Goal: Transaction & Acquisition: Purchase product/service

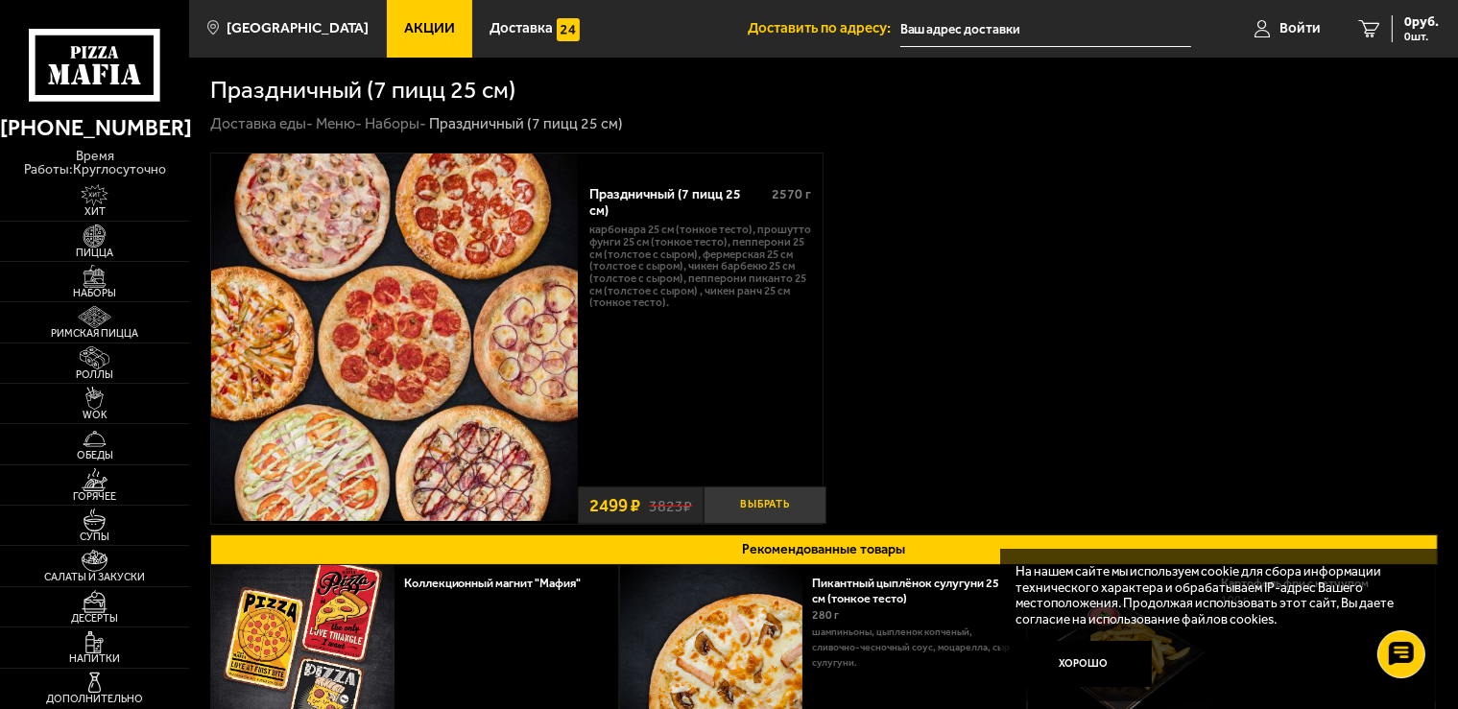
click at [766, 503] on button "Выбрать" at bounding box center [765, 505] width 122 height 37
drag, startPoint x: 954, startPoint y: 33, endPoint x: 942, endPoint y: 33, distance: 11.5
click at [950, 33] on input "text" at bounding box center [1023, 30] width 292 height 36
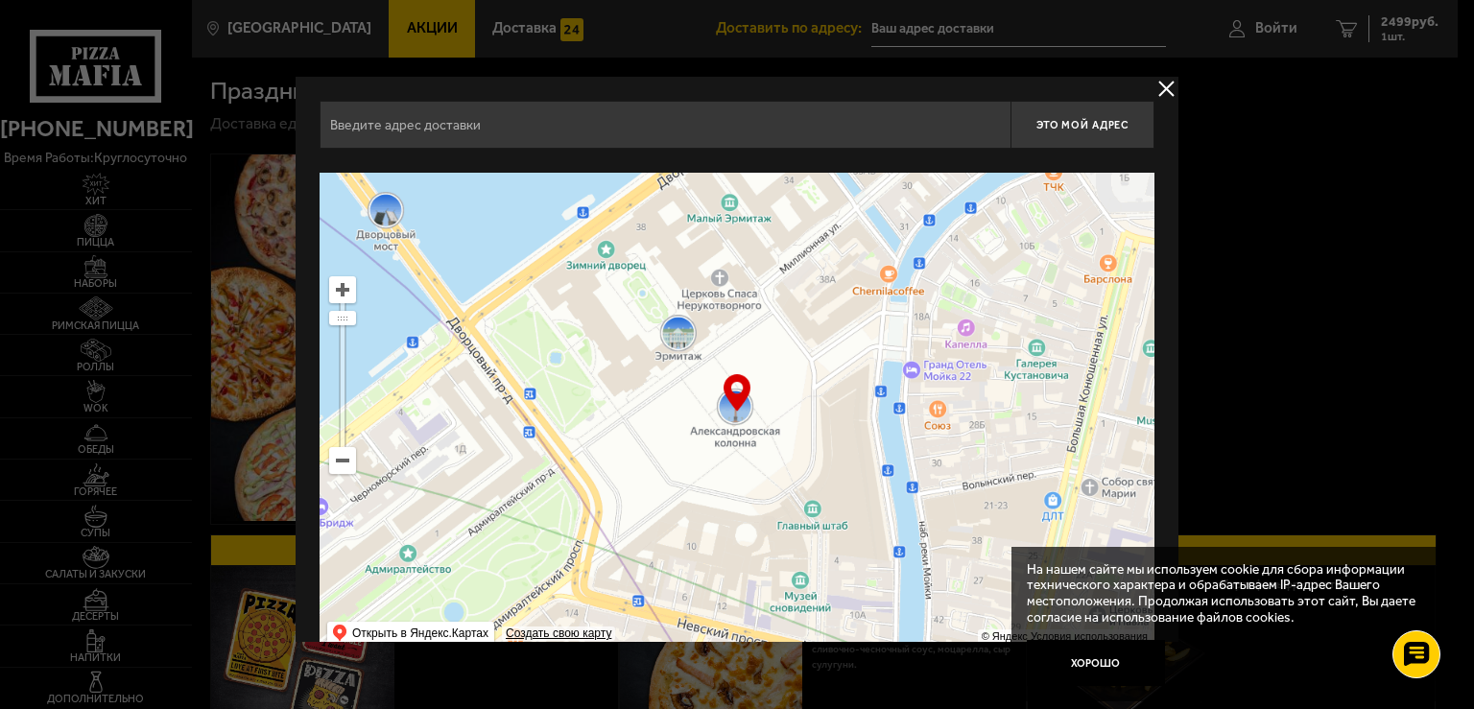
click at [954, 31] on div at bounding box center [737, 354] width 1474 height 709
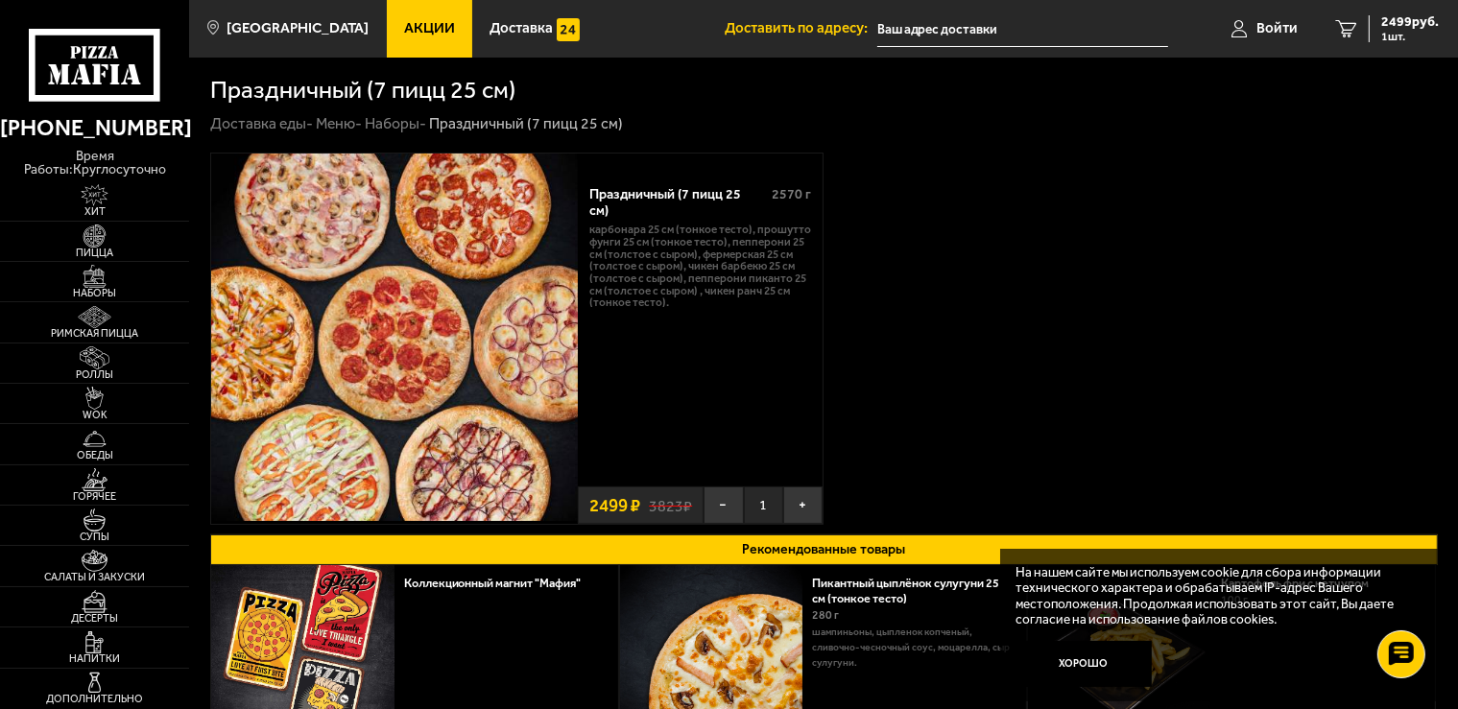
click at [1003, 29] on input "text" at bounding box center [1023, 30] width 292 height 36
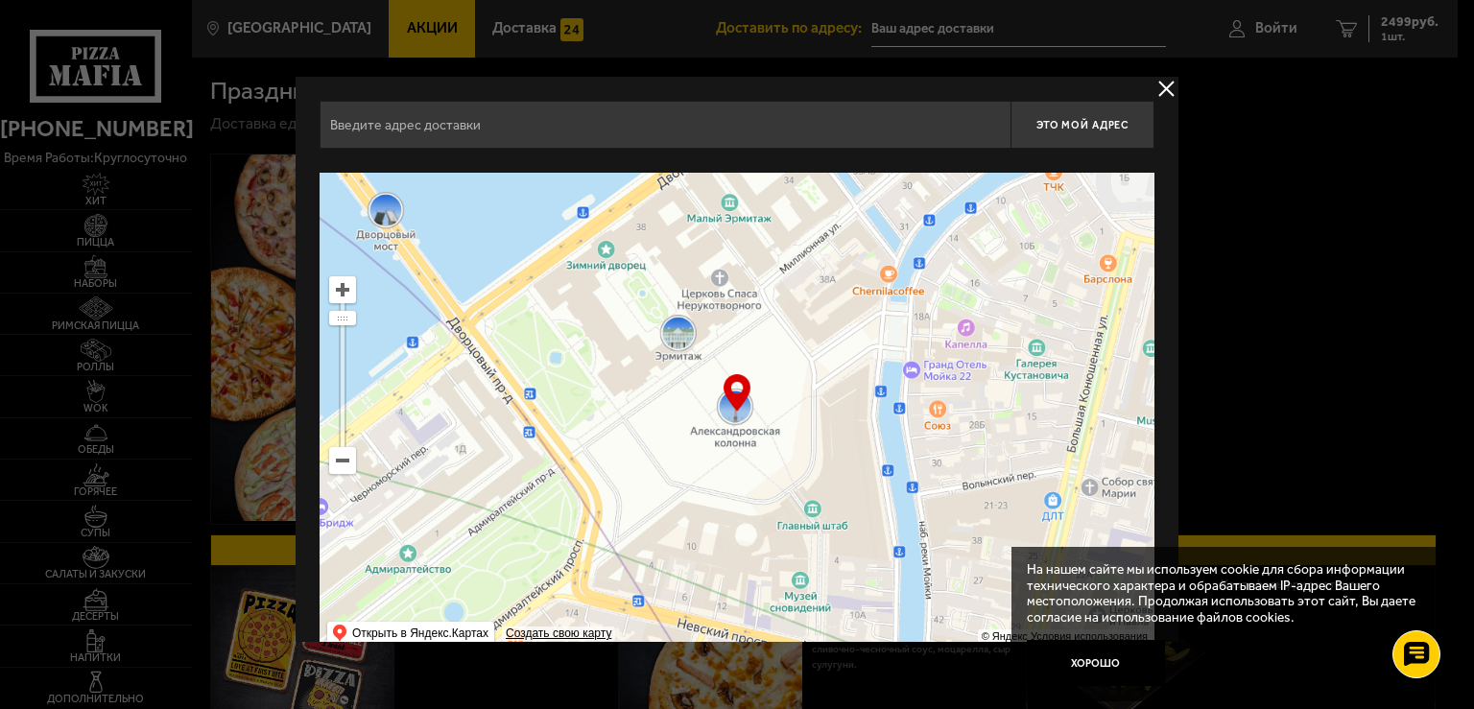
click at [694, 115] on input "text" at bounding box center [665, 125] width 691 height 48
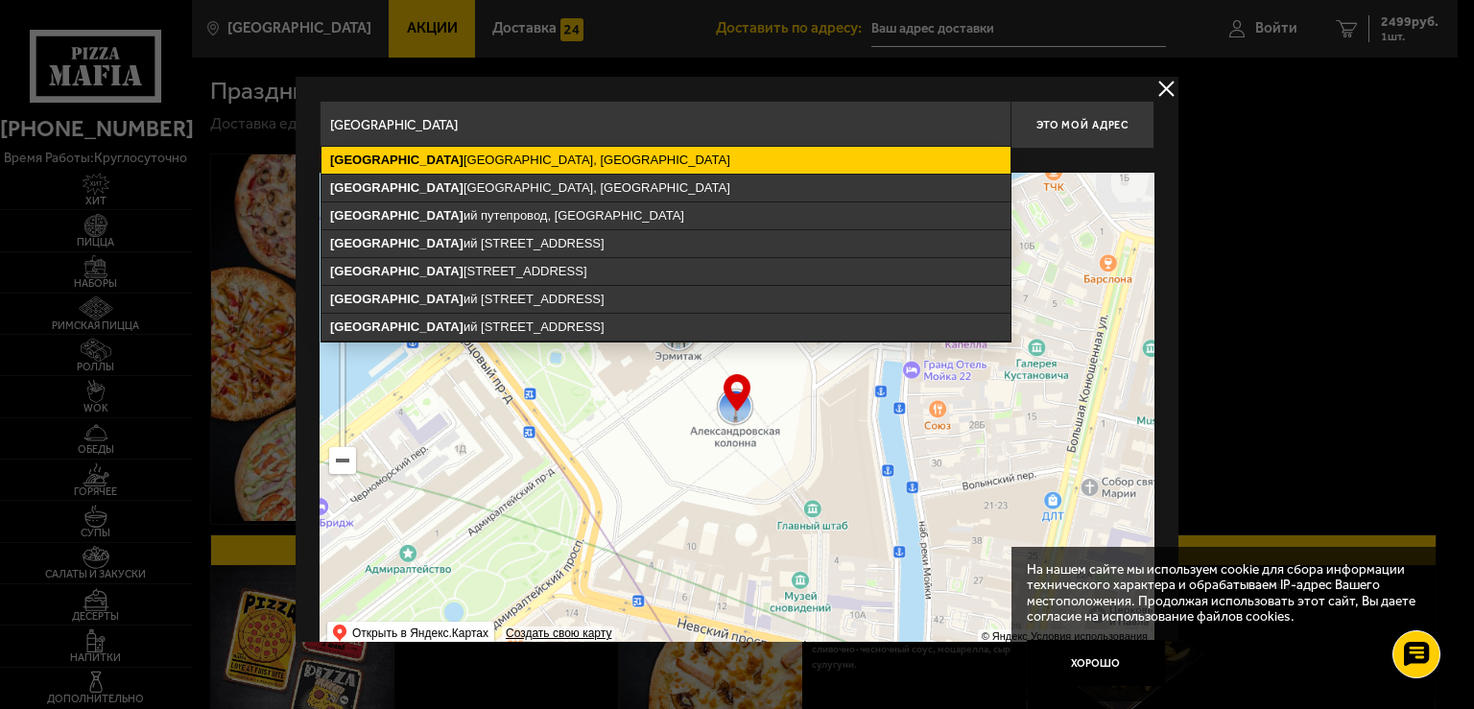
click at [665, 152] on ymaps "Лиговск ий проспект, Санкт-Петербург" at bounding box center [666, 160] width 689 height 27
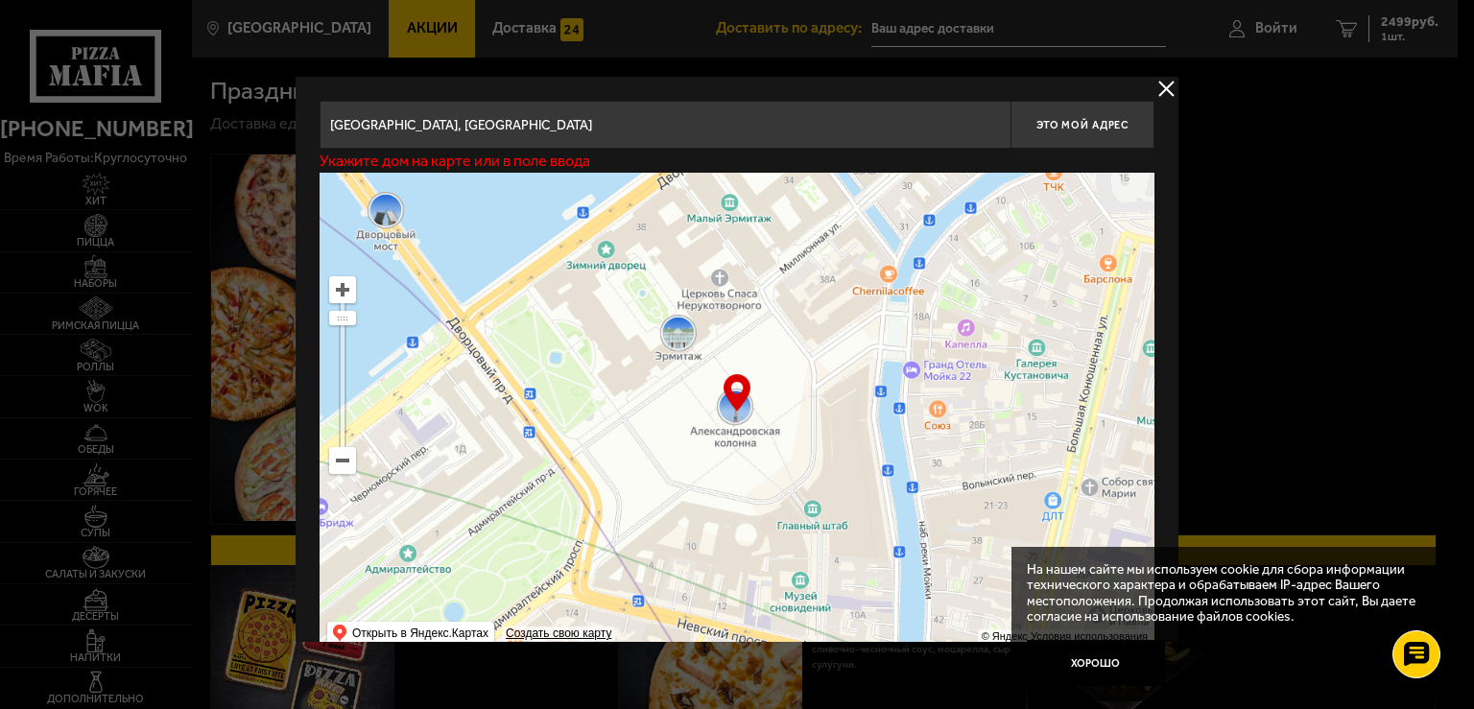
click at [639, 125] on input "Санкт-Петербург, Лиговский проспект" at bounding box center [665, 125] width 691 height 48
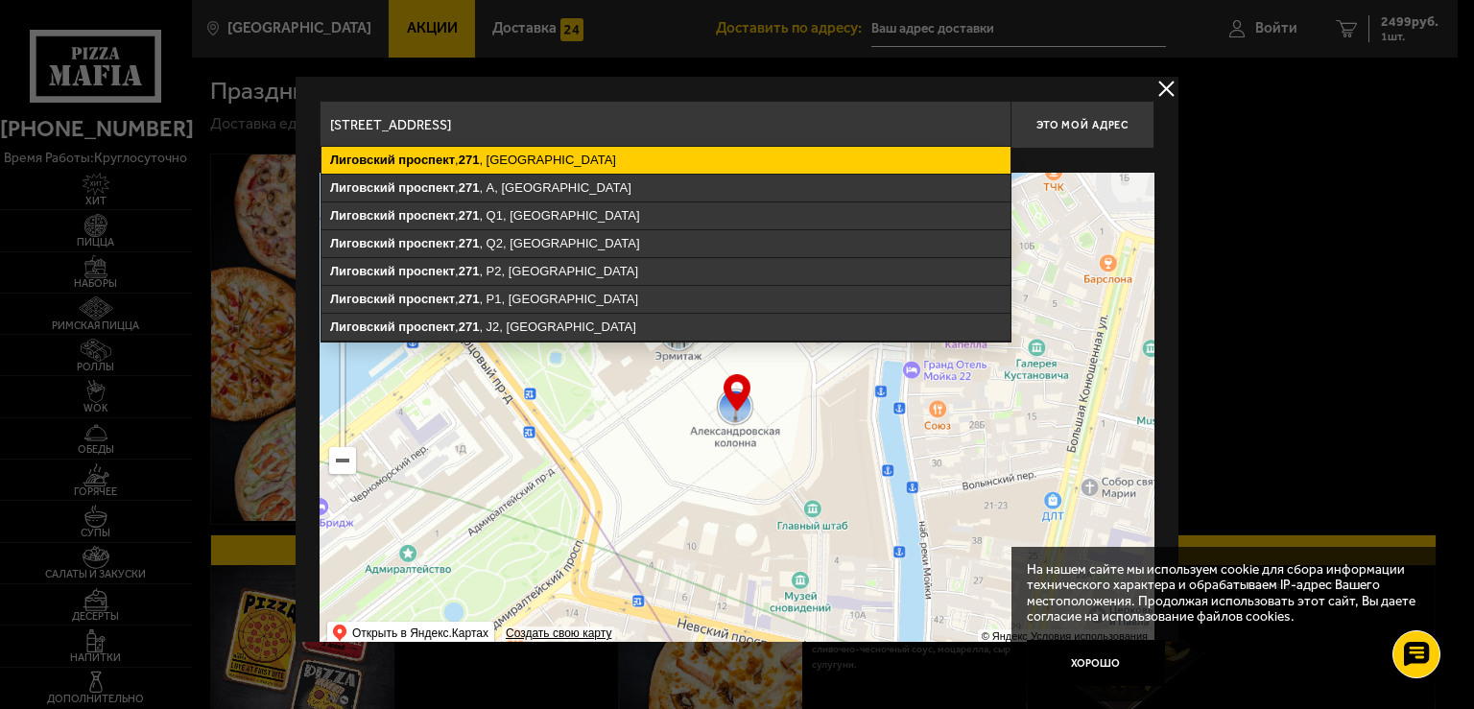
click at [624, 167] on ymaps "Лиговский проспект , 271 , Санкт-Петербург" at bounding box center [666, 160] width 689 height 27
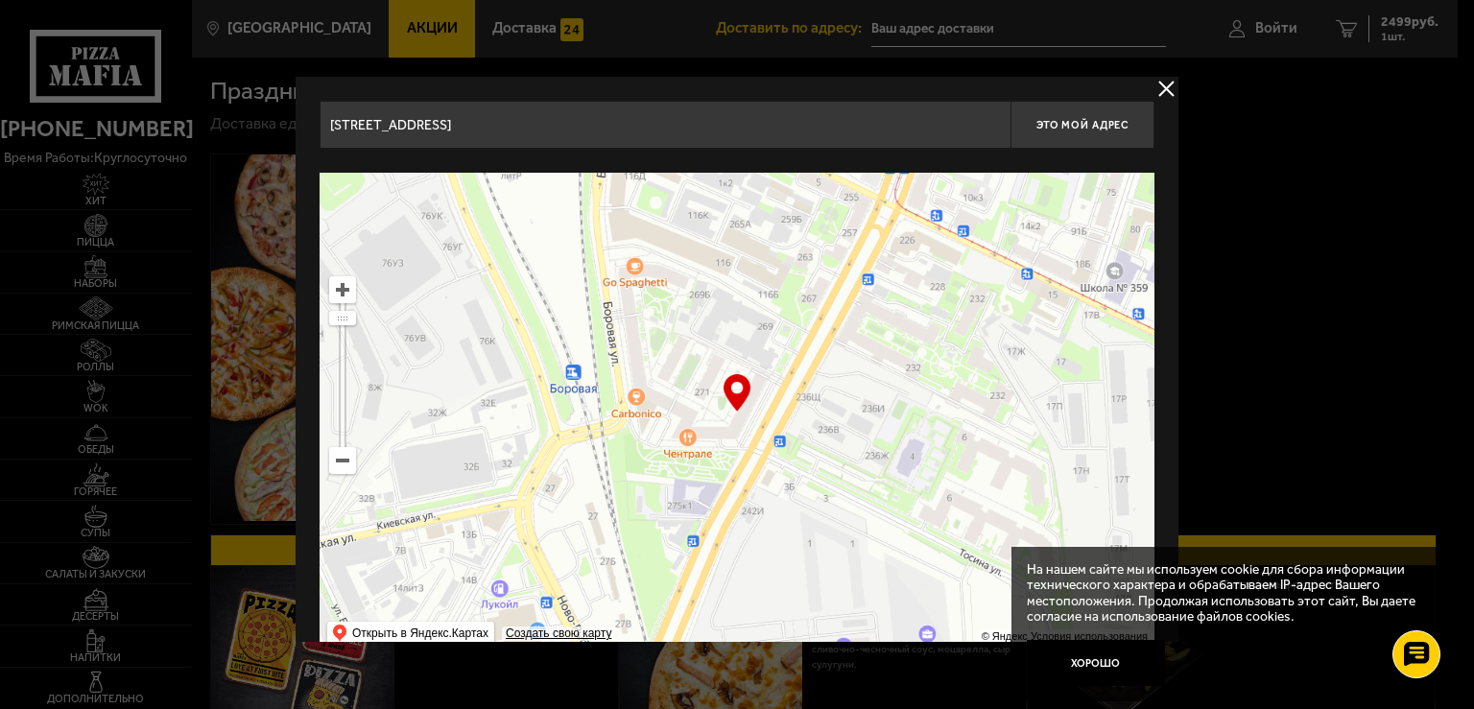
drag, startPoint x: 667, startPoint y: 413, endPoint x: 678, endPoint y: 405, distance: 13.1
click at [678, 405] on ymaps at bounding box center [737, 413] width 835 height 480
click at [527, 122] on input "Лиговский проспект, 271, M" at bounding box center [665, 125] width 691 height 48
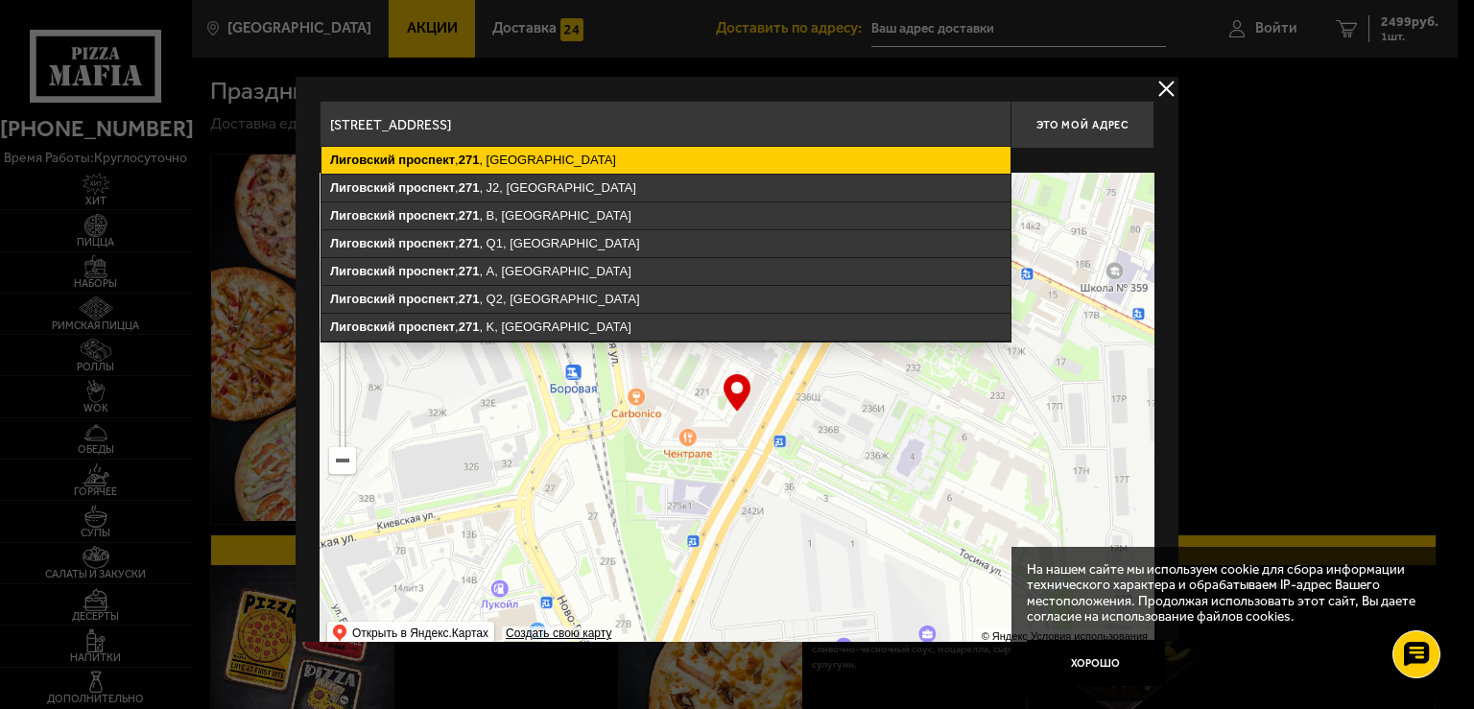
click at [608, 154] on ymaps "Лиговский проспект , 271 , Санкт-Петербург" at bounding box center [666, 160] width 689 height 27
type input "Санкт-Петербург, Лиговский проспект, 271"
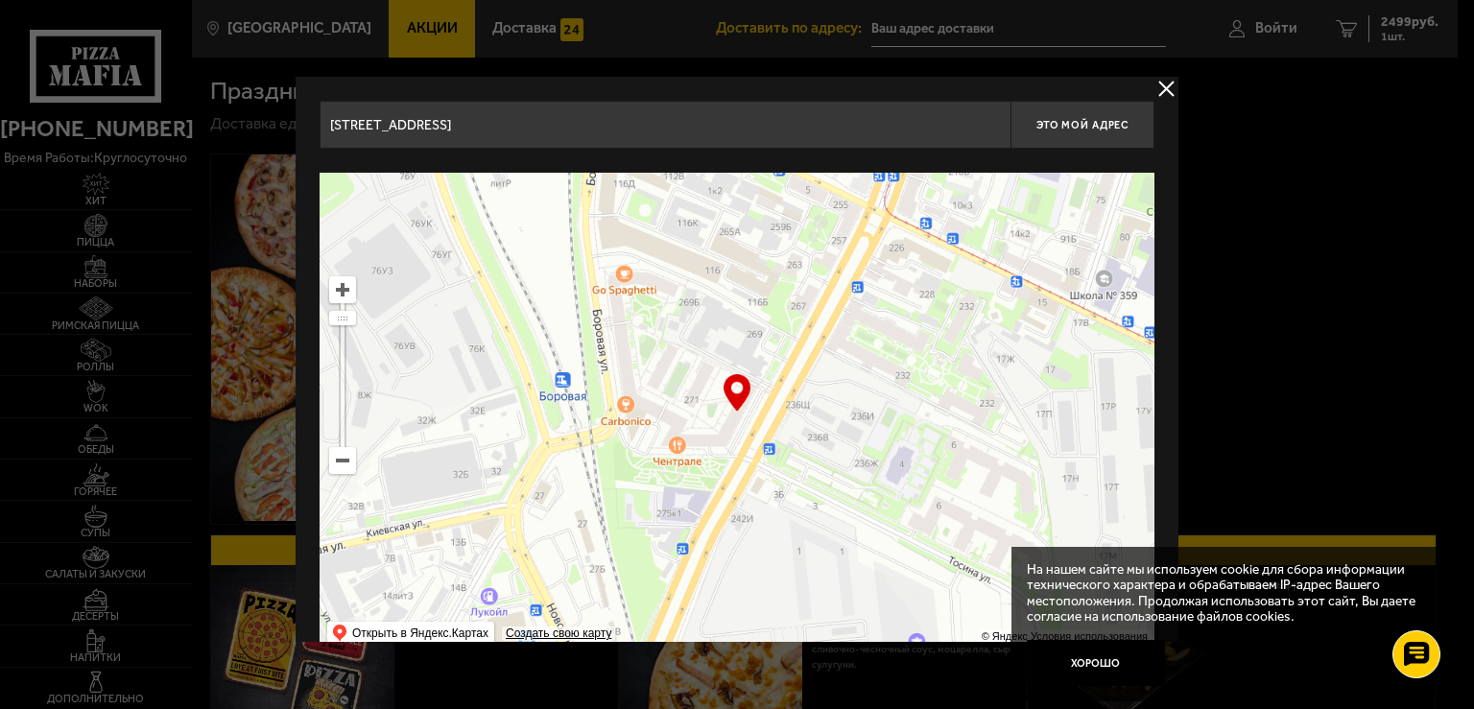
click at [979, 26] on div at bounding box center [737, 354] width 1474 height 709
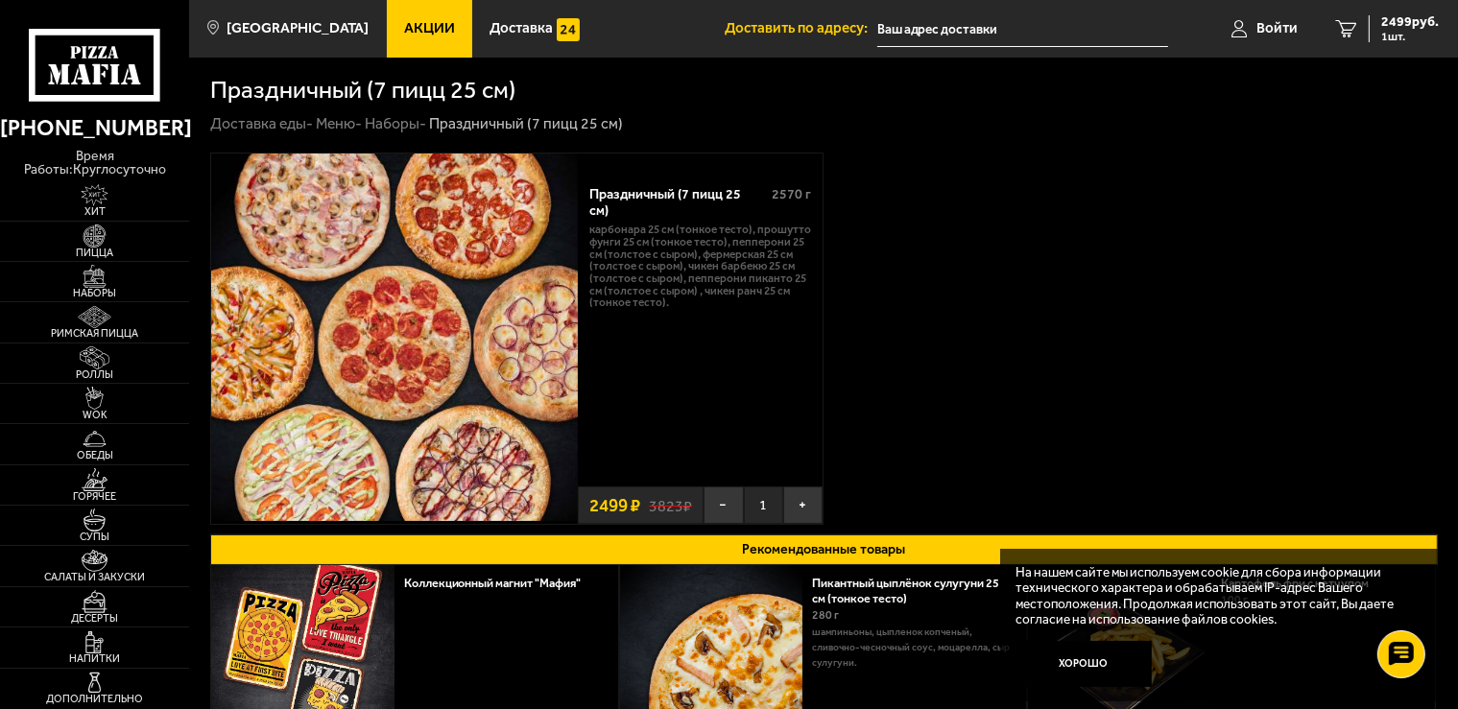
click at [910, 36] on input "text" at bounding box center [1023, 30] width 292 height 36
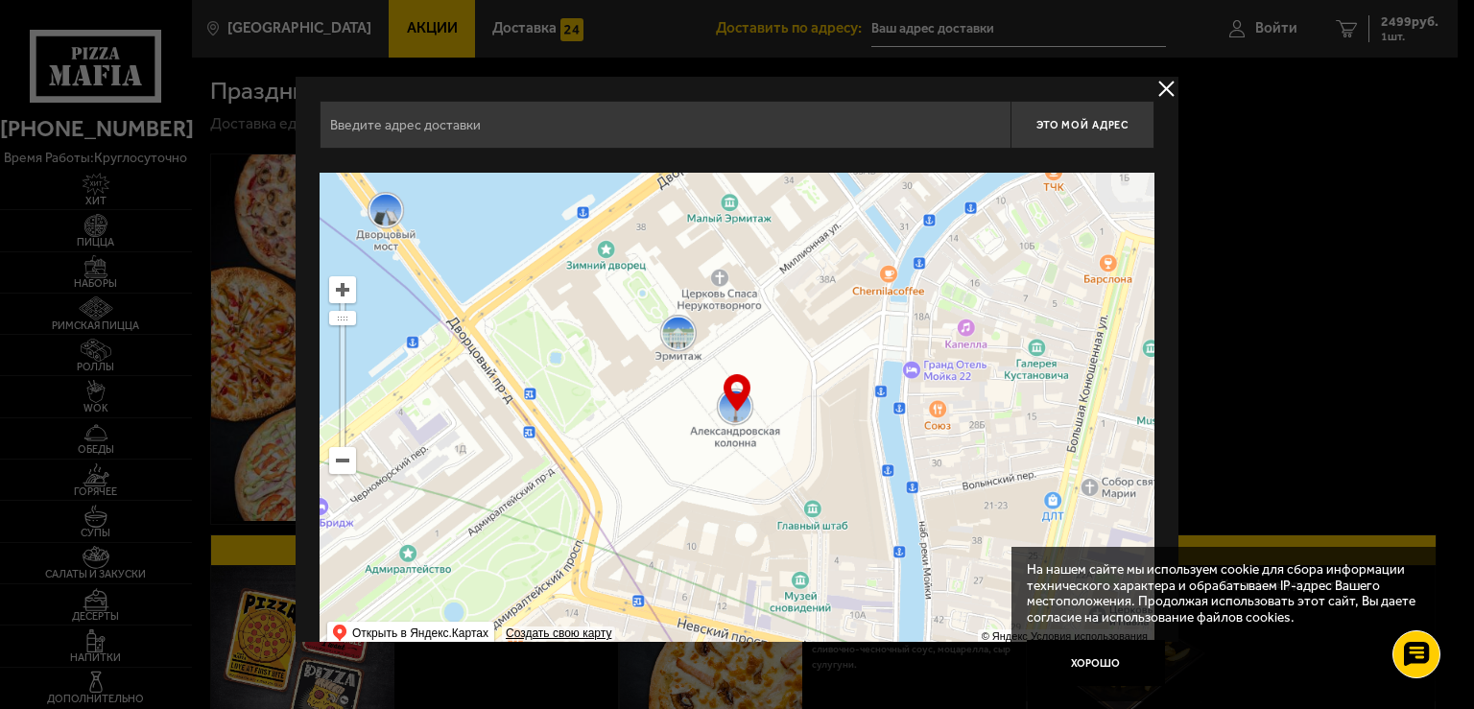
click at [667, 129] on input "text" at bounding box center [665, 125] width 691 height 48
type input "з"
type input "pixel qest"
drag, startPoint x: 445, startPoint y: 131, endPoint x: 203, endPoint y: 127, distance: 242.9
click at [320, 127] on input "pixel qest" at bounding box center [665, 125] width 691 height 48
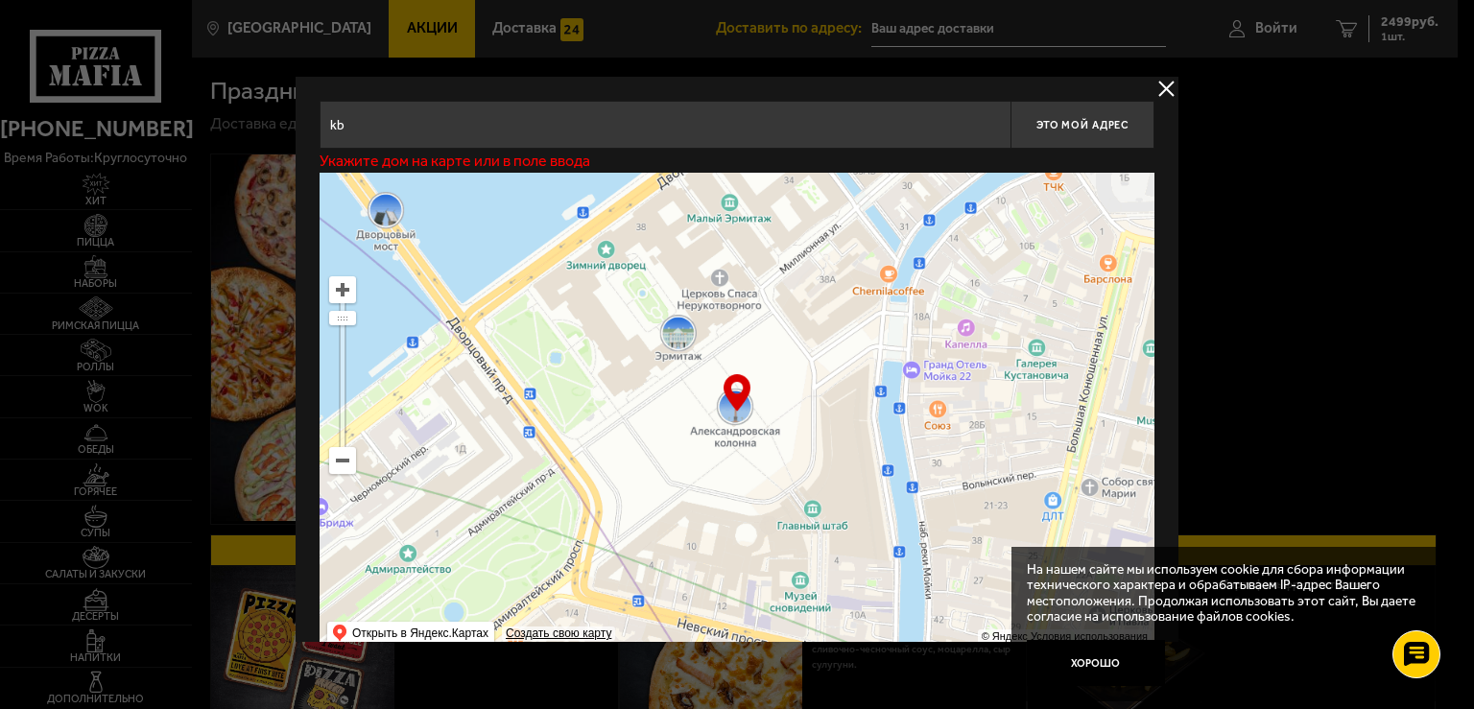
type input "k"
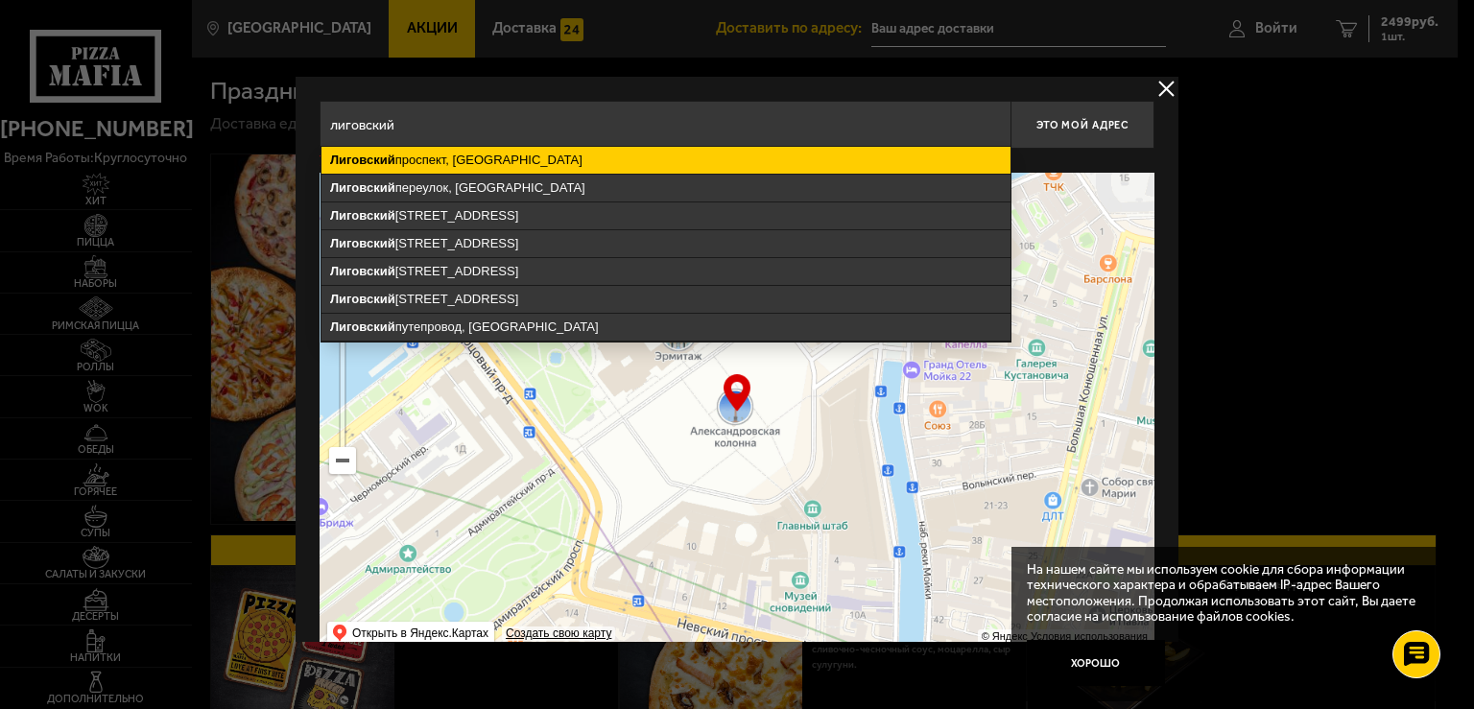
click at [649, 155] on ymaps "Лиговский проспект, Санкт-Петербург" at bounding box center [666, 160] width 689 height 27
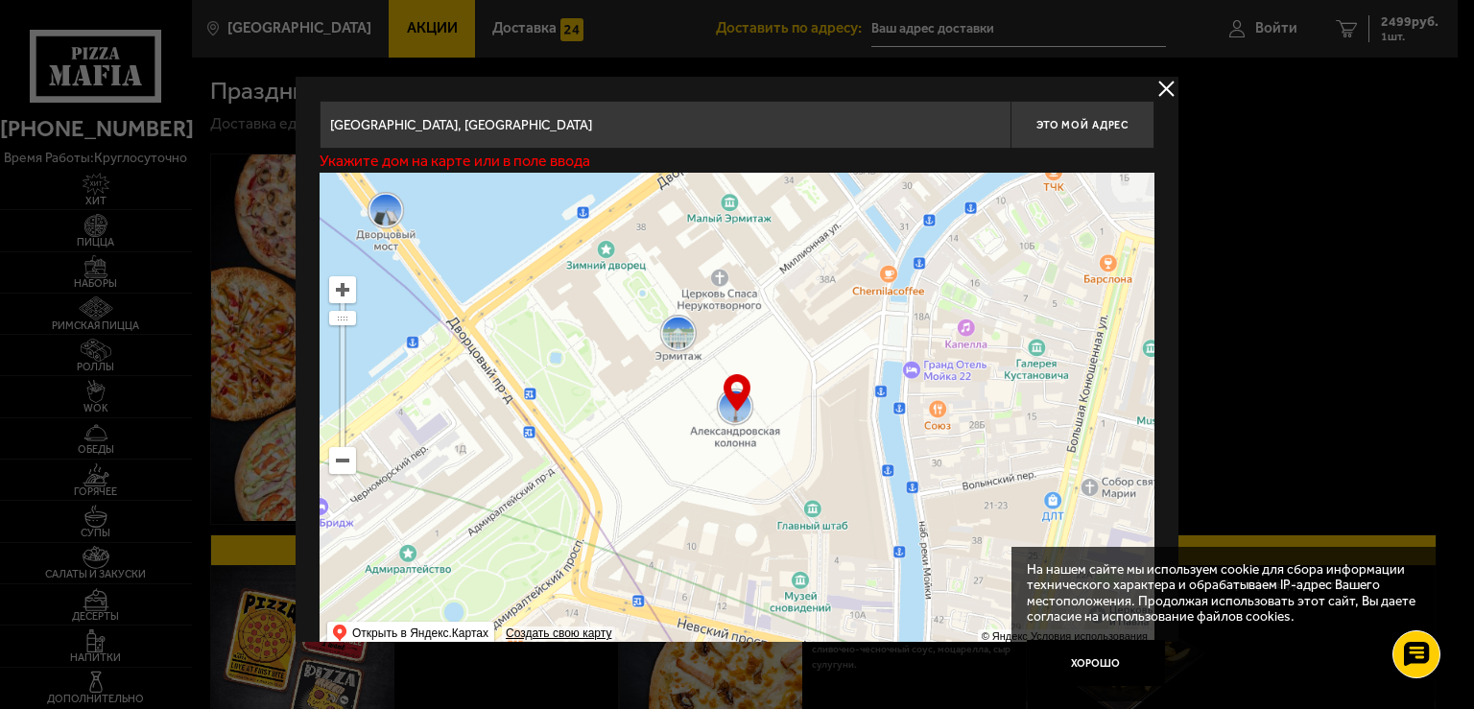
click at [647, 122] on input "Санкт-Петербург, Лиговский проспект" at bounding box center [665, 125] width 691 height 48
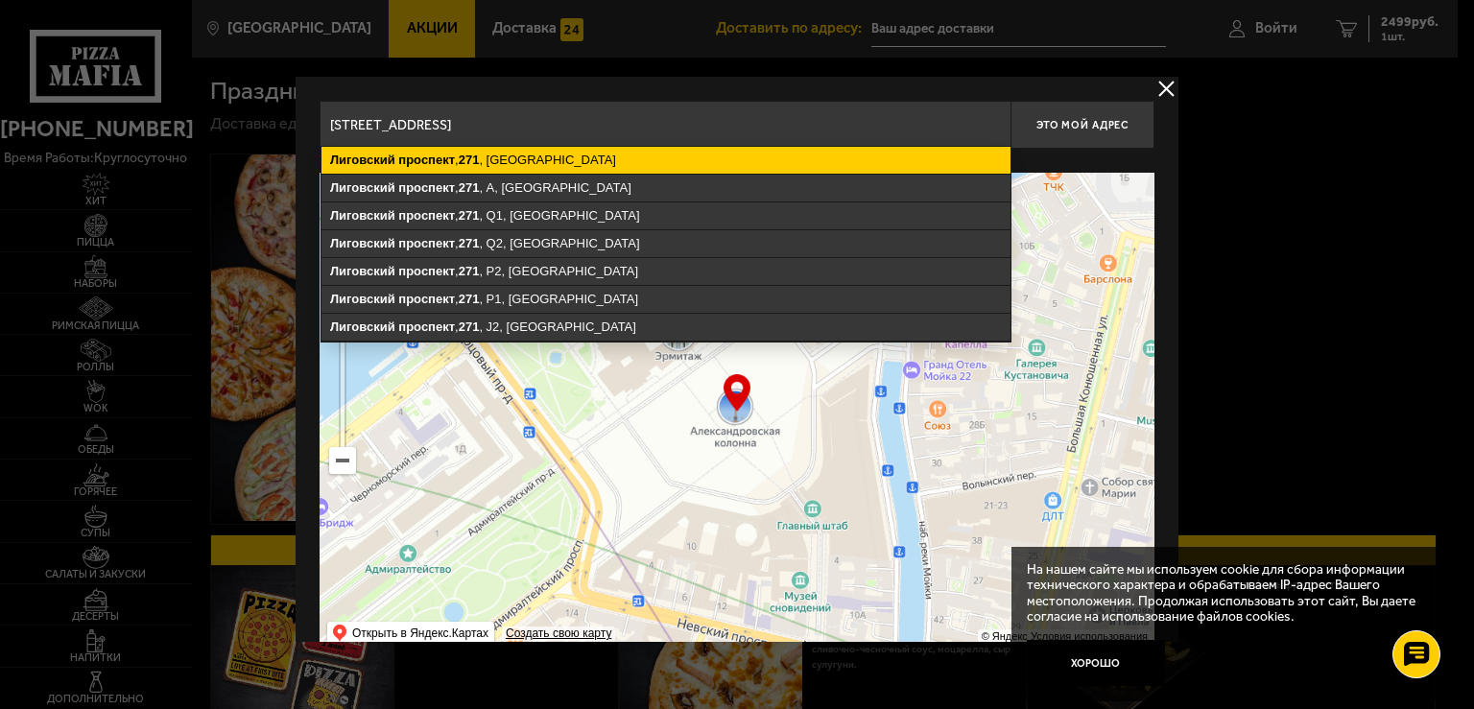
click at [653, 153] on ymaps "Лиговский проспект , 271 , Санкт-Петербург" at bounding box center [666, 160] width 689 height 27
type input "Санкт-Петербург, Лиговский проспект, 271"
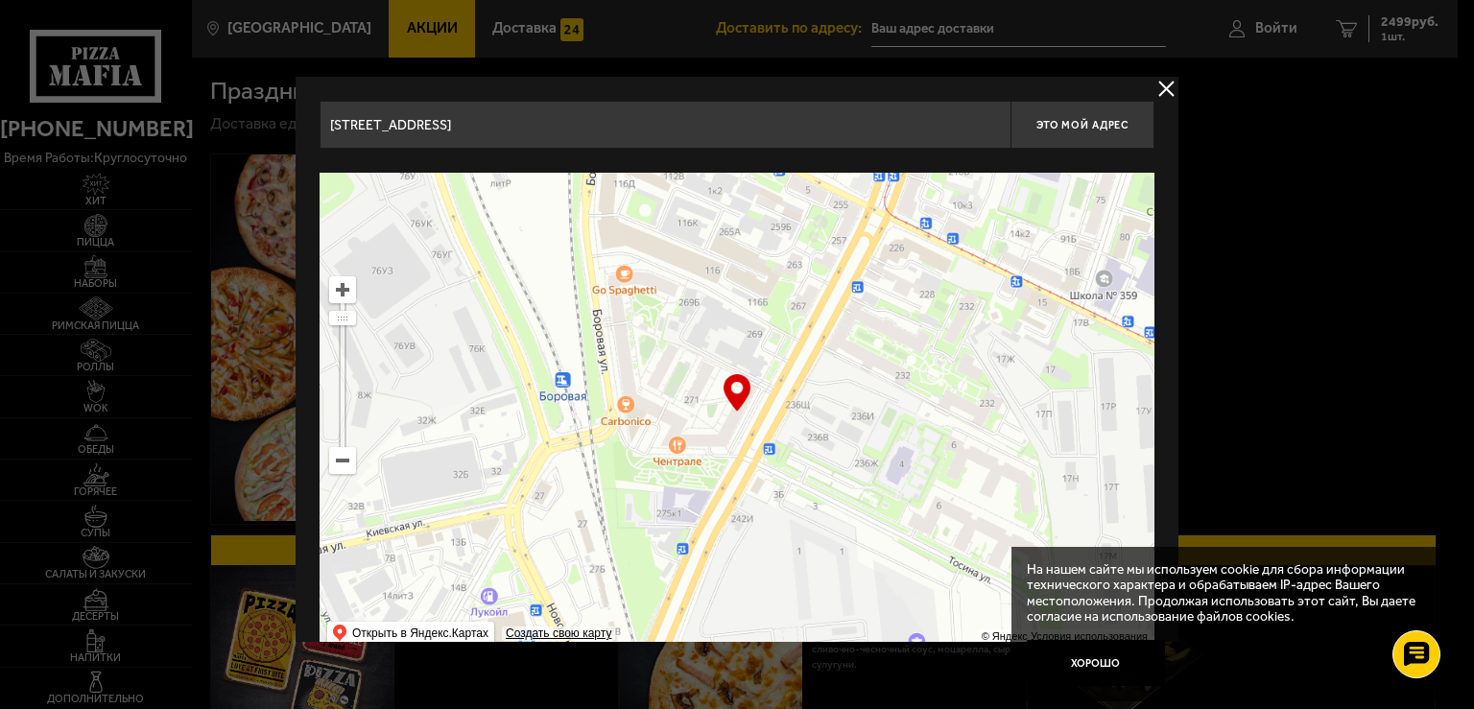
click at [638, 429] on ymaps at bounding box center [737, 413] width 835 height 480
click at [1081, 128] on span "Это мой адрес" at bounding box center [1083, 125] width 92 height 12
type input "[STREET_ADDRESS]"
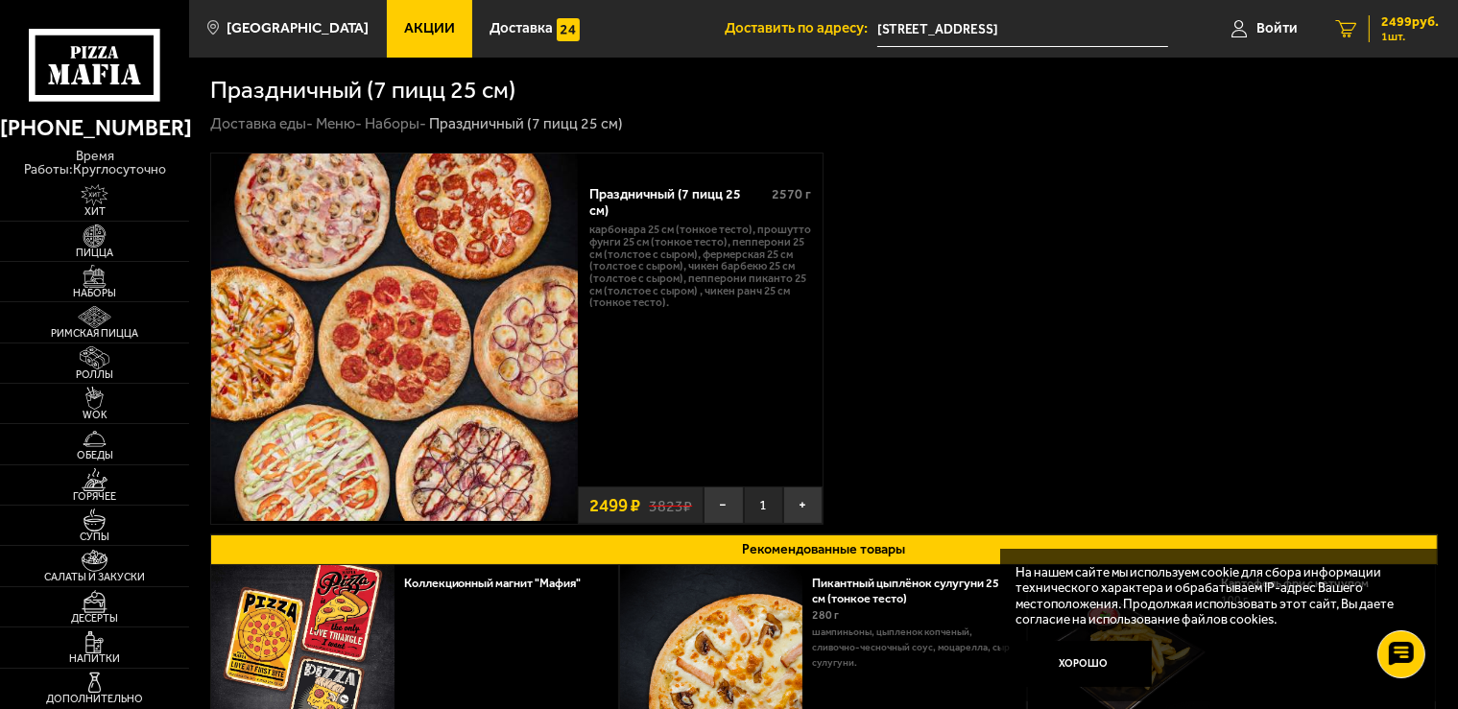
click at [1409, 23] on span "2499 руб." at bounding box center [1410, 21] width 58 height 13
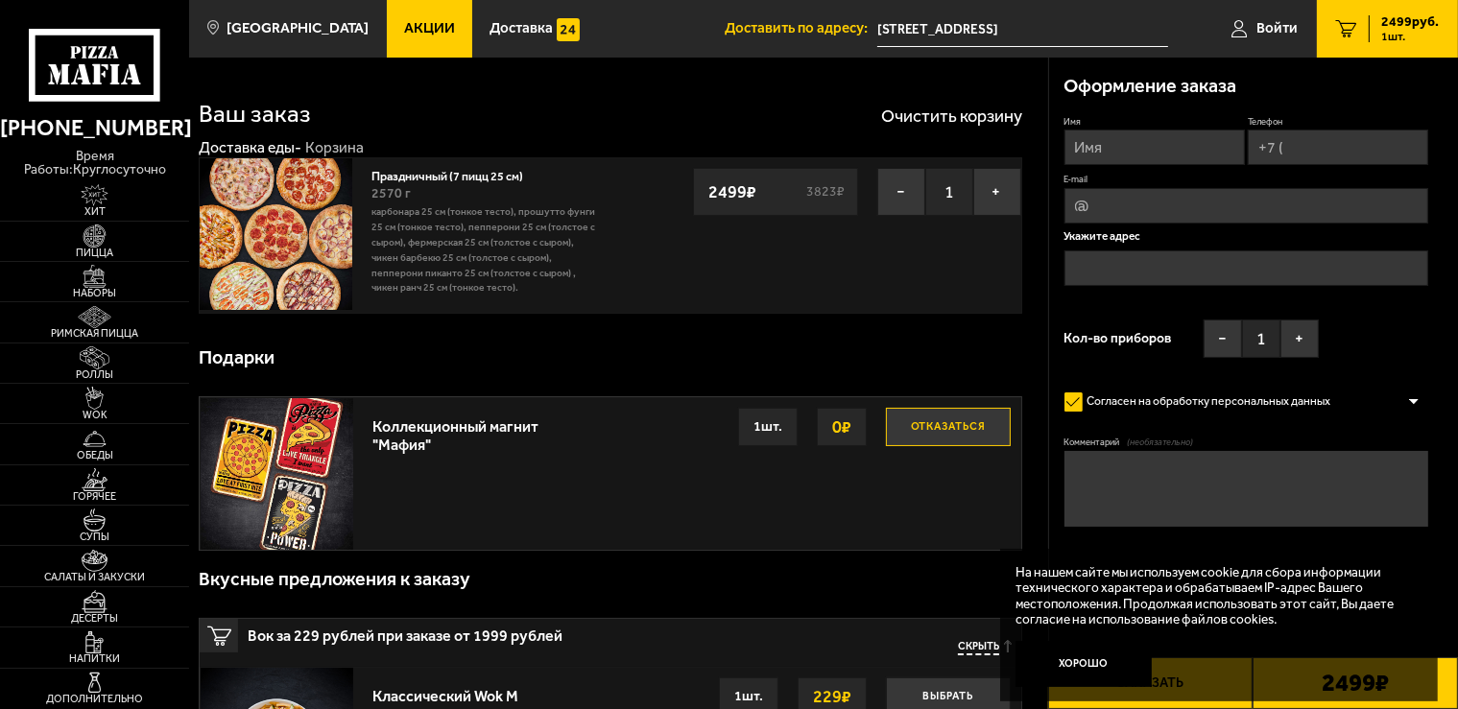
type input "[STREET_ADDRESS]"
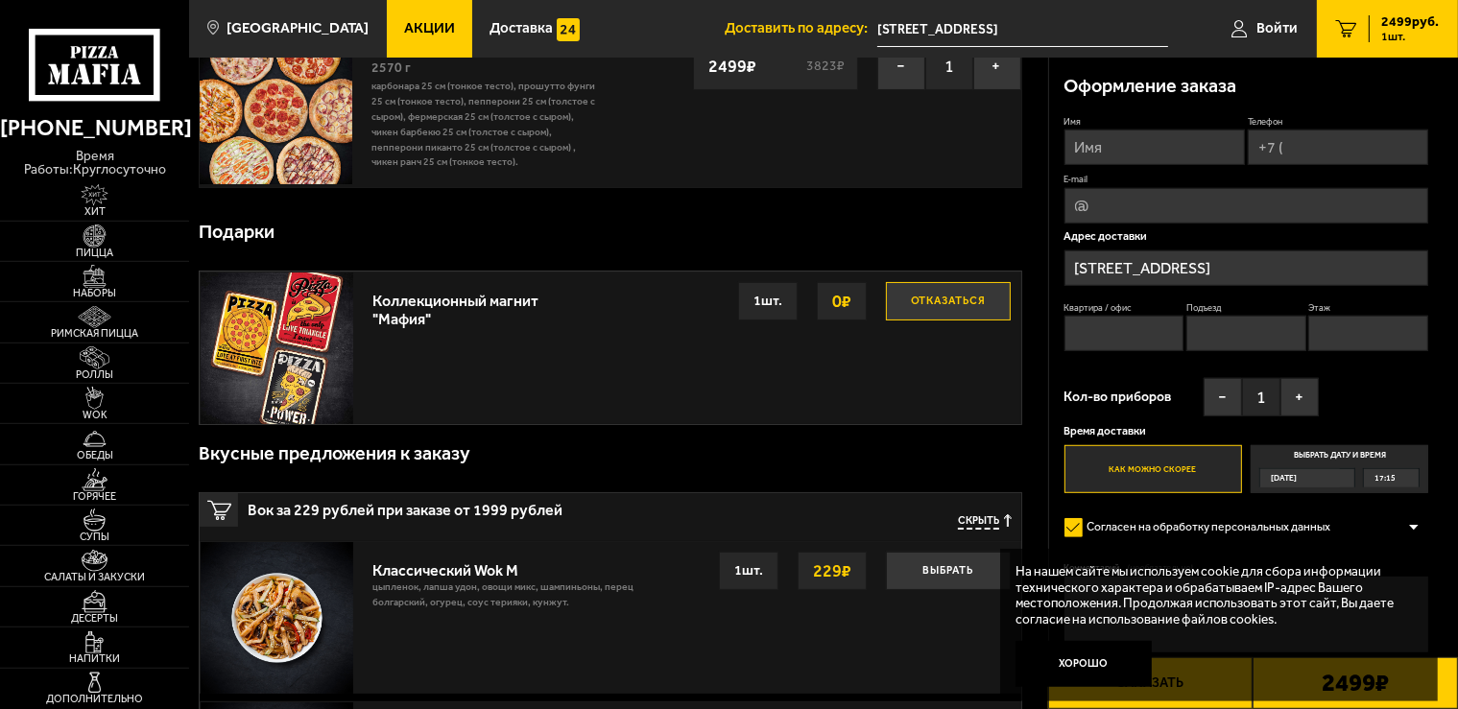
scroll to position [203, 0]
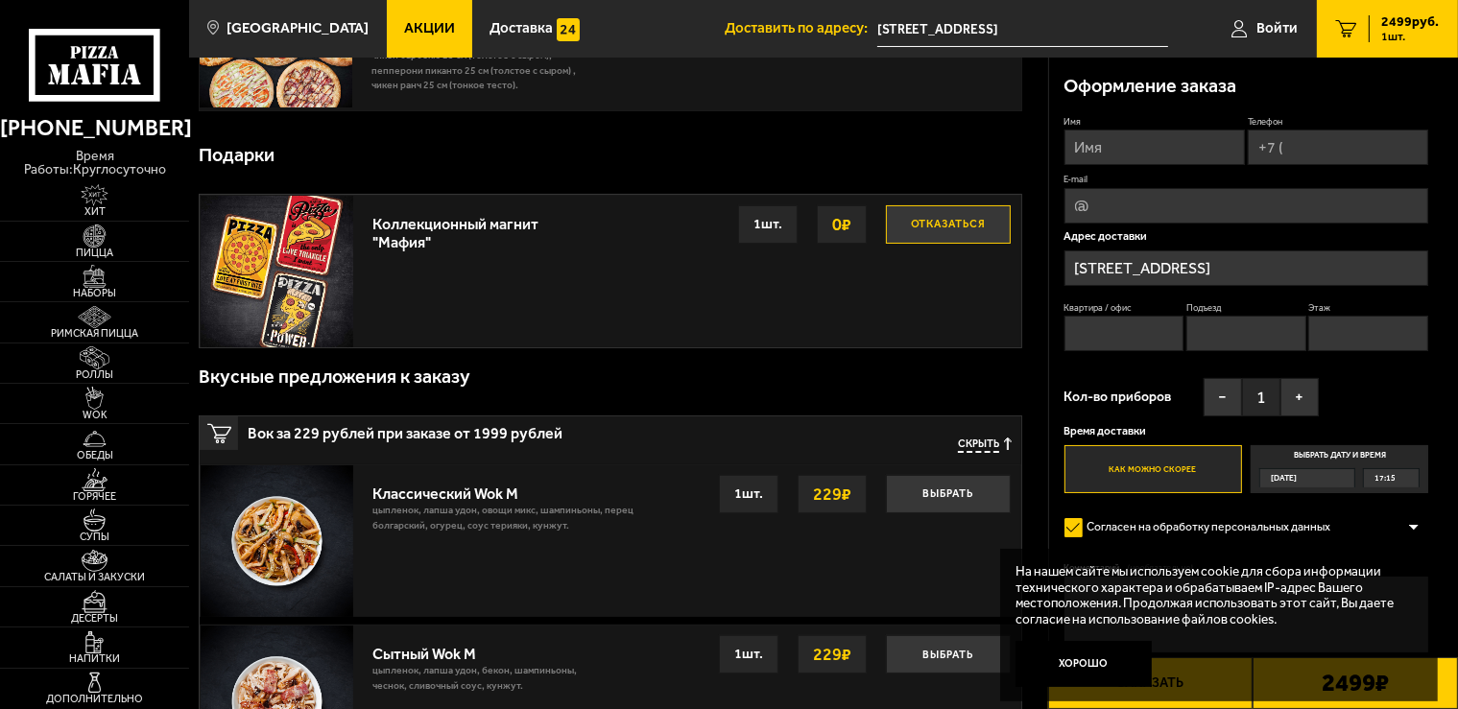
click at [1137, 148] on input "Имя" at bounding box center [1154, 148] width 180 height 36
type input "Дарья"
click at [1323, 148] on input "Телефон" at bounding box center [1338, 148] width 180 height 36
type input "+7 (981) 831-55-98"
click at [1392, 120] on span "Применить скидку" at bounding box center [1372, 122] width 77 height 12
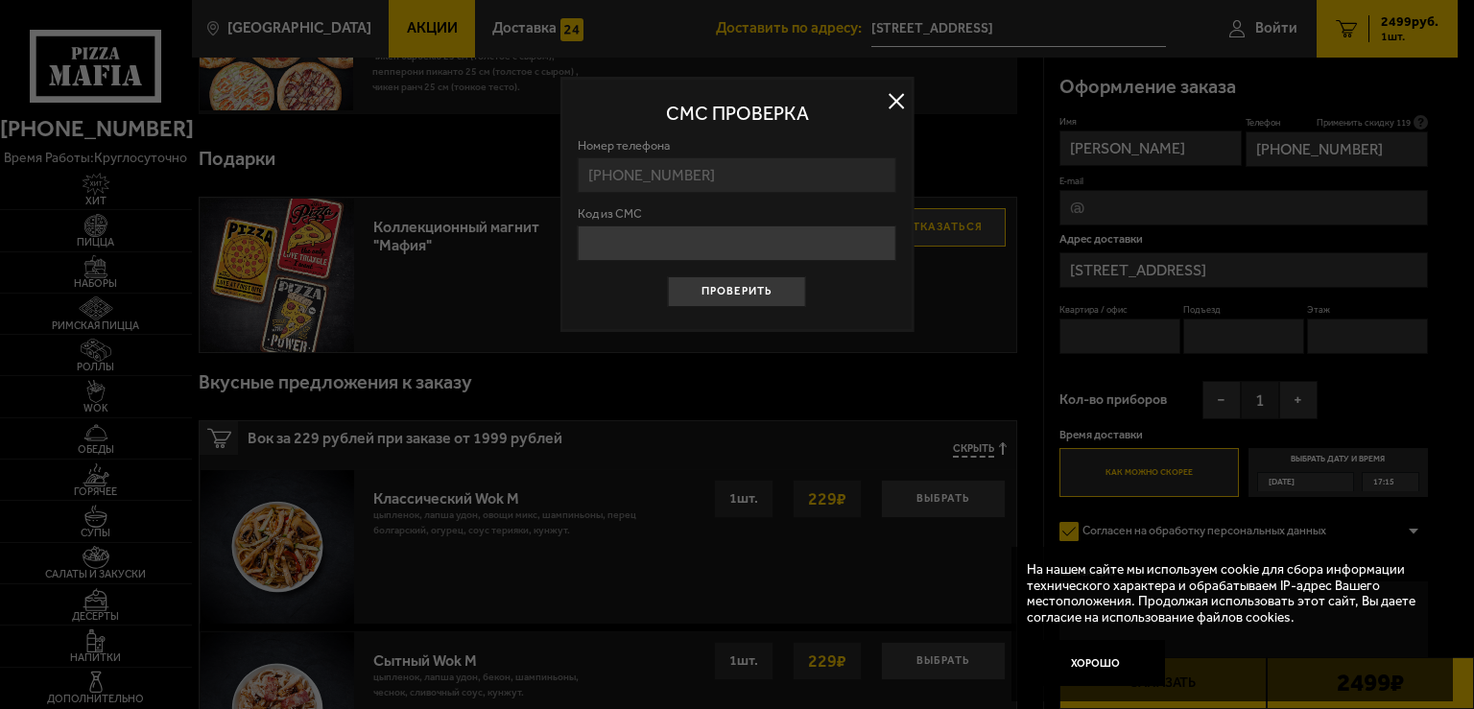
click at [725, 250] on input "Код из СМС" at bounding box center [737, 244] width 319 height 36
click at [719, 288] on button "Проверить" at bounding box center [737, 291] width 138 height 31
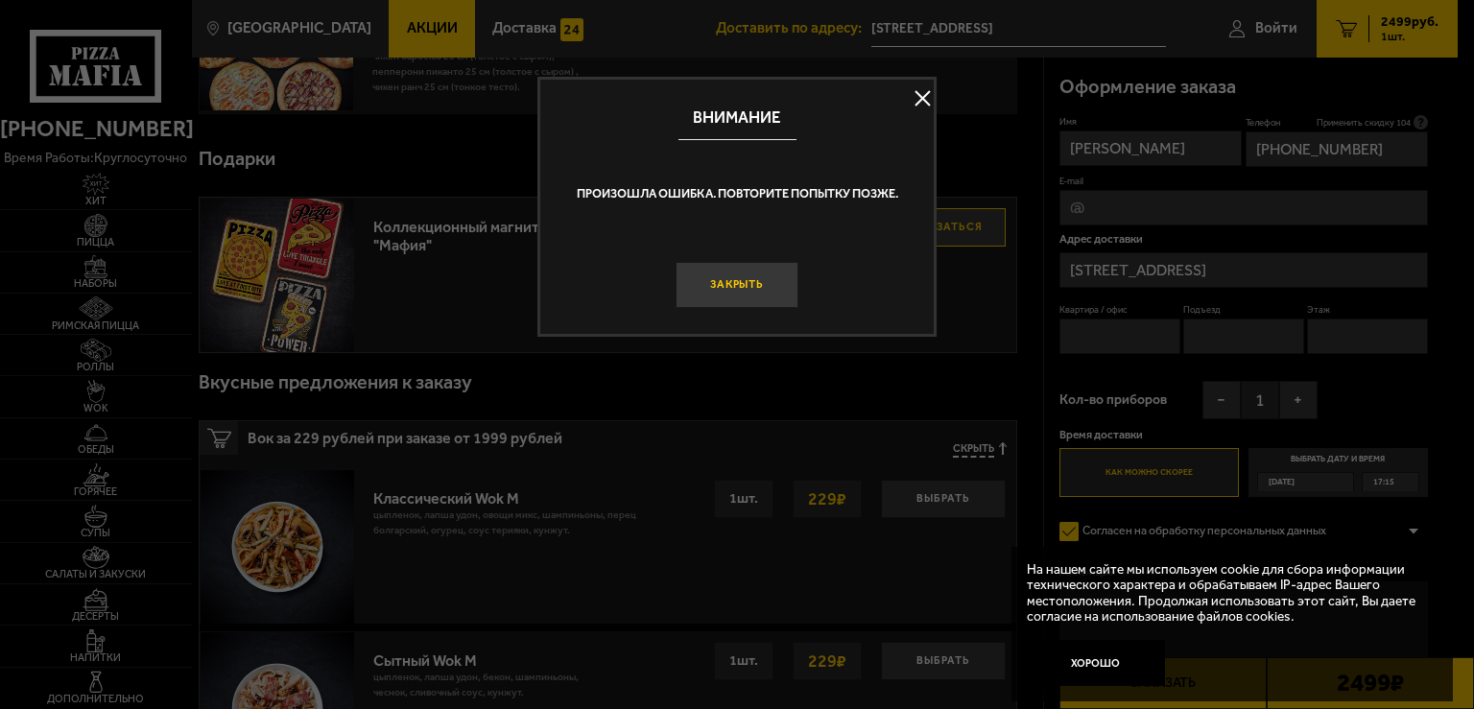
click at [762, 282] on button "Закрыть" at bounding box center [737, 285] width 123 height 46
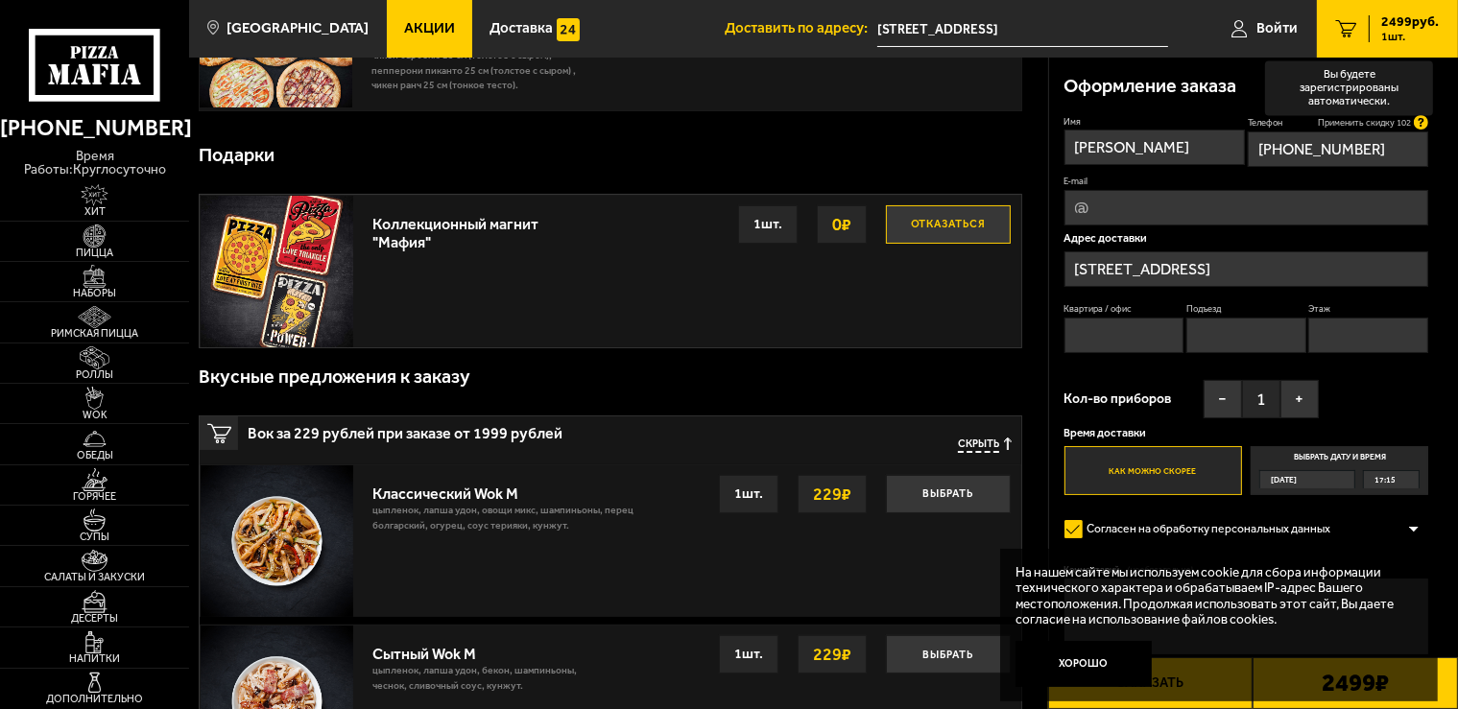
click at [1419, 119] on icon at bounding box center [1421, 122] width 14 height 14
click at [1419, 131] on input "+7 (981) 831-55-98" at bounding box center [1338, 149] width 180 height 36
click at [1184, 209] on input "E-mail" at bounding box center [1246, 208] width 365 height 36
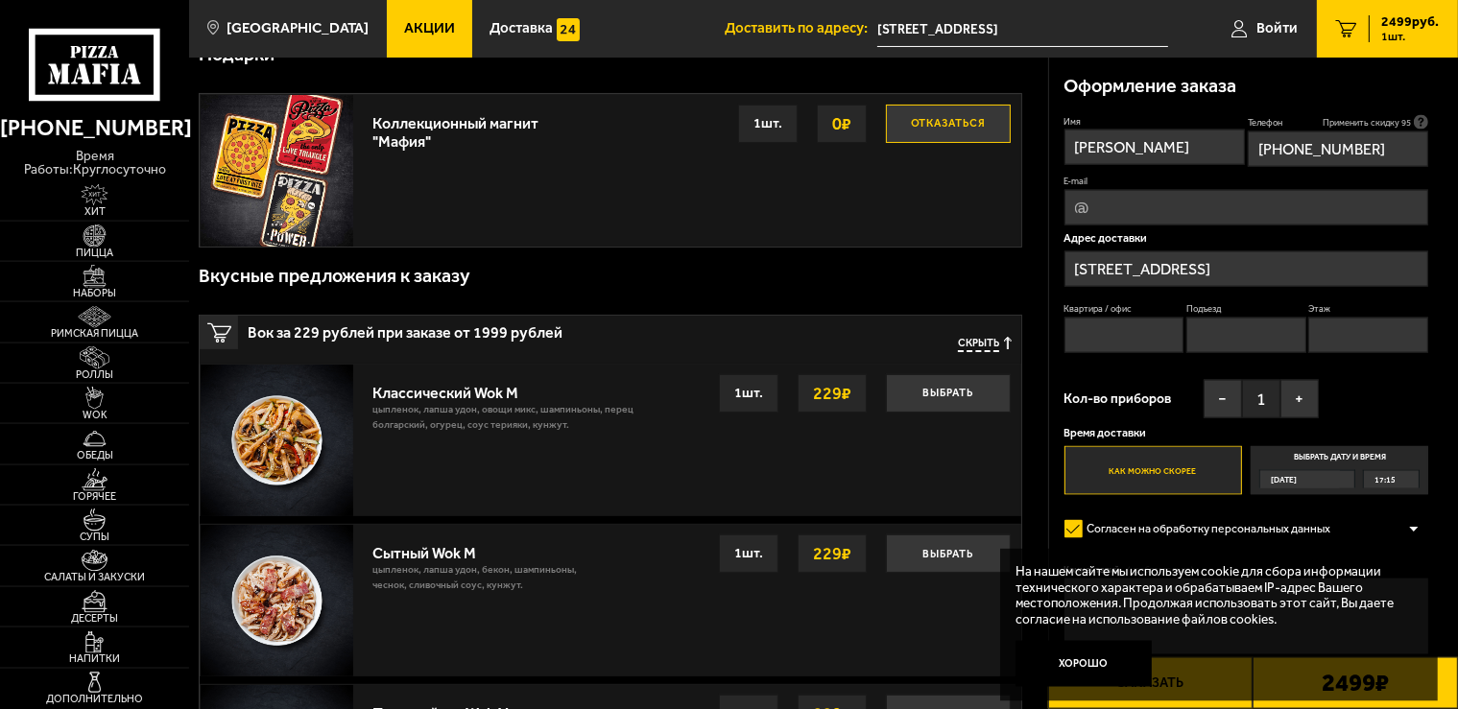
scroll to position [405, 0]
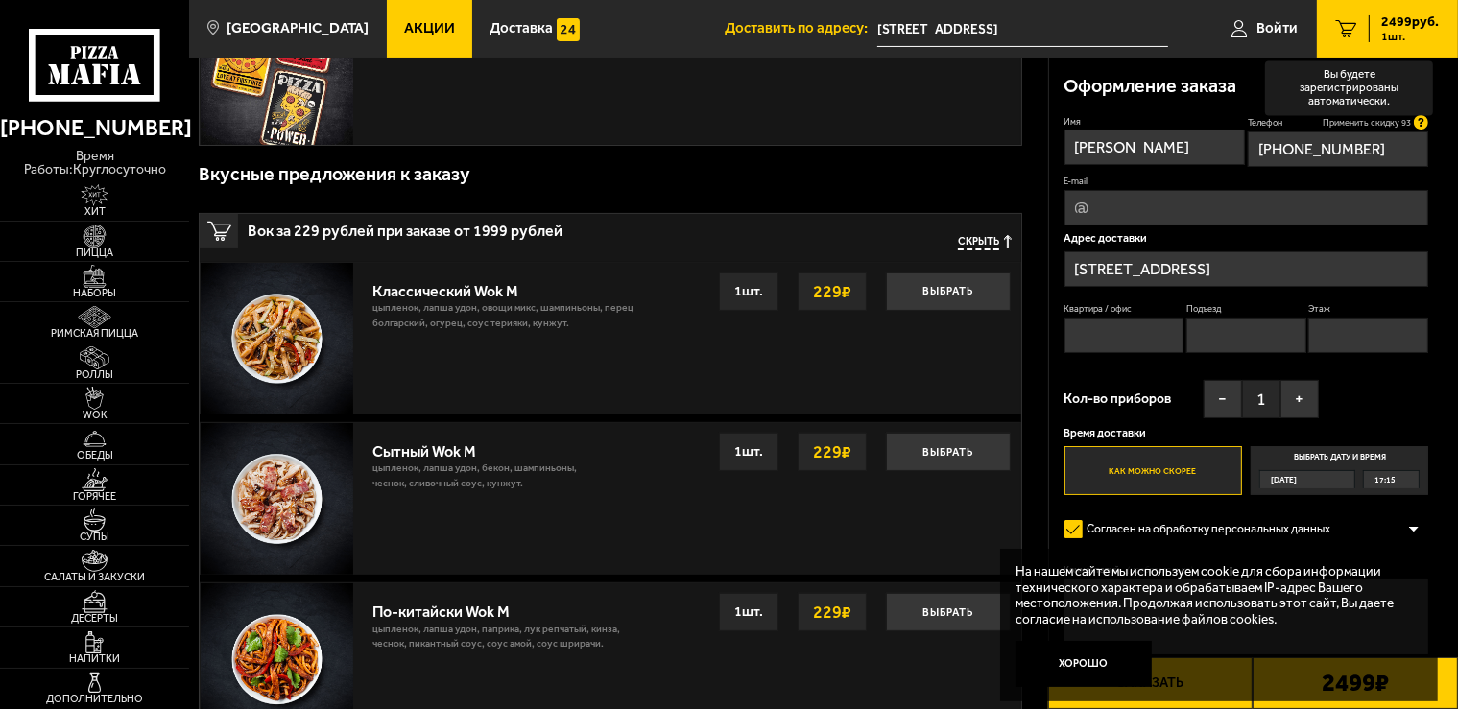
click at [1426, 121] on icon at bounding box center [1421, 122] width 14 height 14
click at [1426, 131] on input "+7 (981) 831-55-98" at bounding box center [1338, 149] width 180 height 36
click at [1388, 93] on p "Вы будете зарегистрированы автоматически." at bounding box center [1349, 87] width 149 height 41
click at [1388, 131] on input "+7 (981) 831-55-98" at bounding box center [1338, 149] width 180 height 36
click at [1203, 209] on input "E-mail" at bounding box center [1246, 208] width 365 height 36
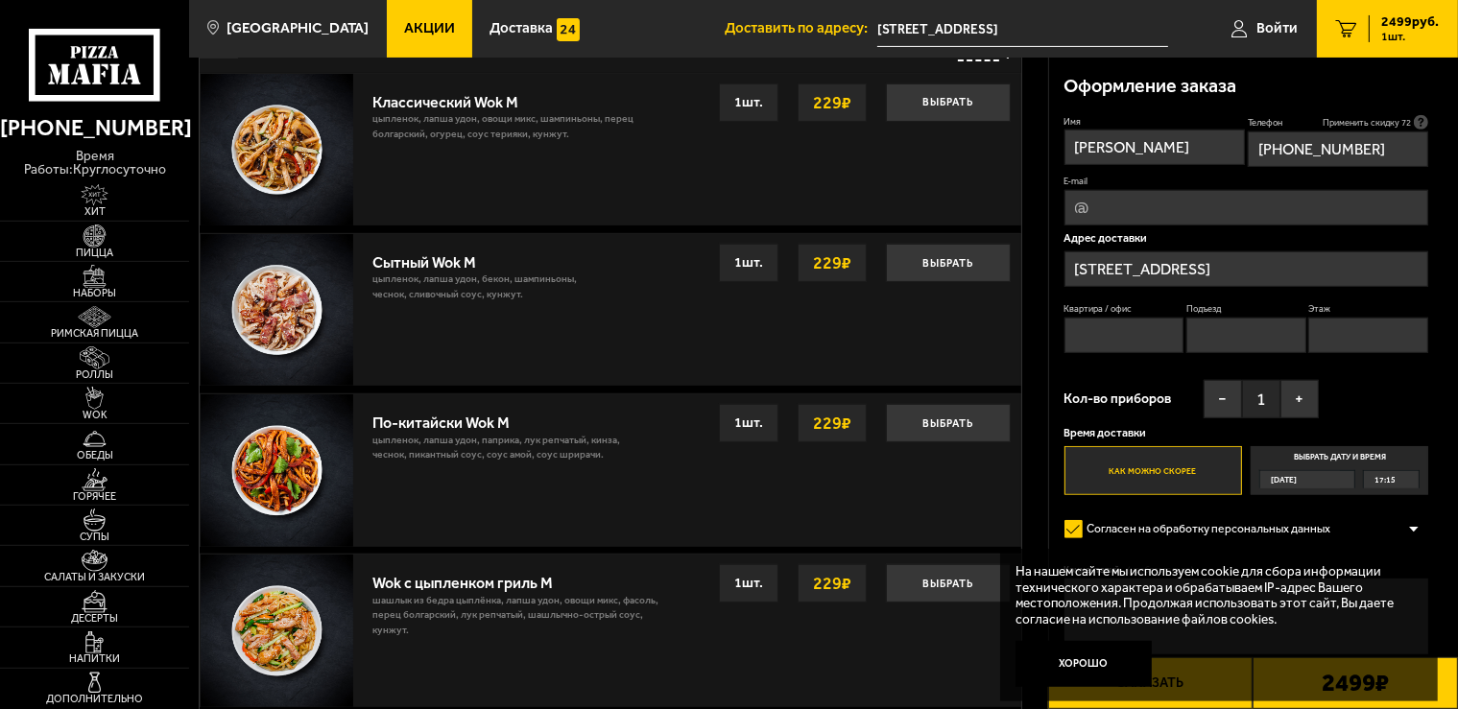
scroll to position [507, 0]
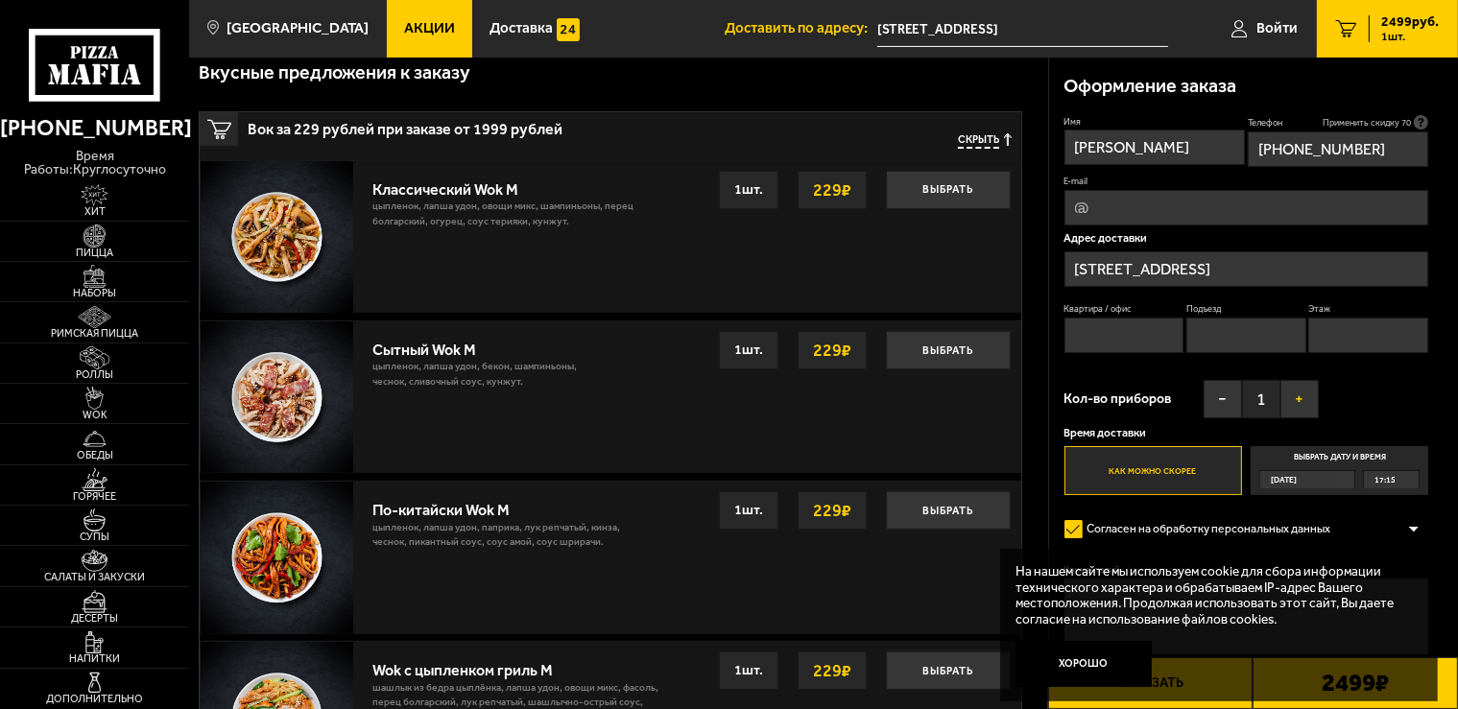
click at [1300, 398] on button "+" at bounding box center [1299, 399] width 38 height 38
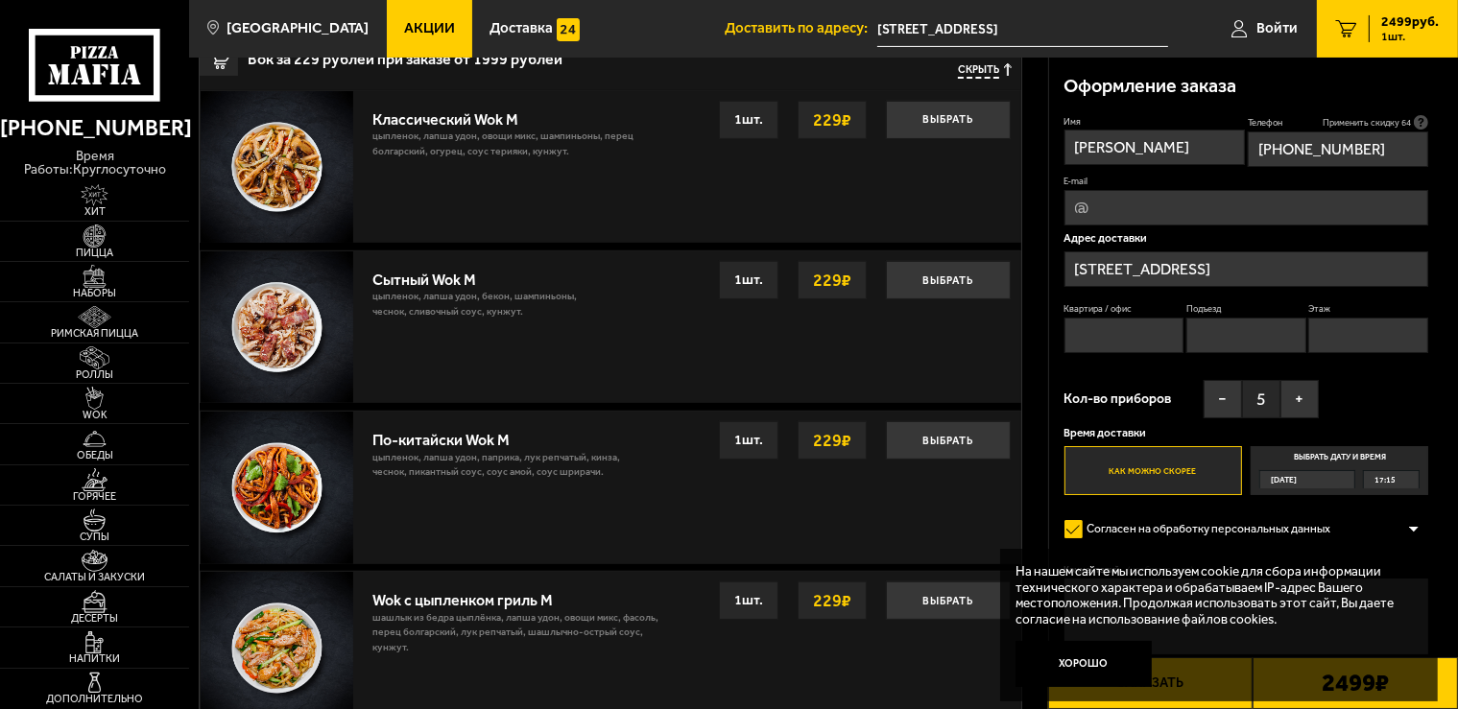
scroll to position [608, 0]
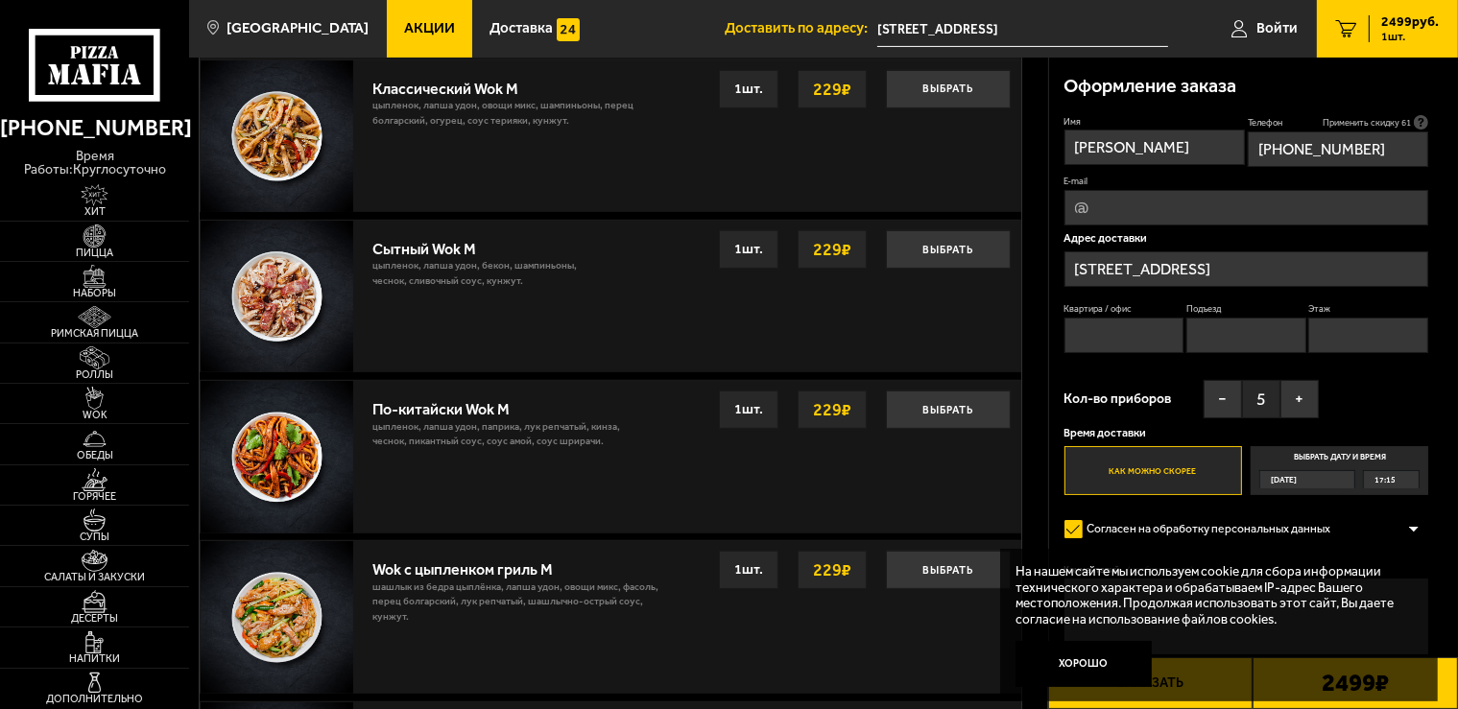
click at [1385, 482] on span "17:15" at bounding box center [1384, 479] width 21 height 17
click at [0, 0] on input "Выбрать дату и время Сегодня 17:15" at bounding box center [0, 0] width 0 height 0
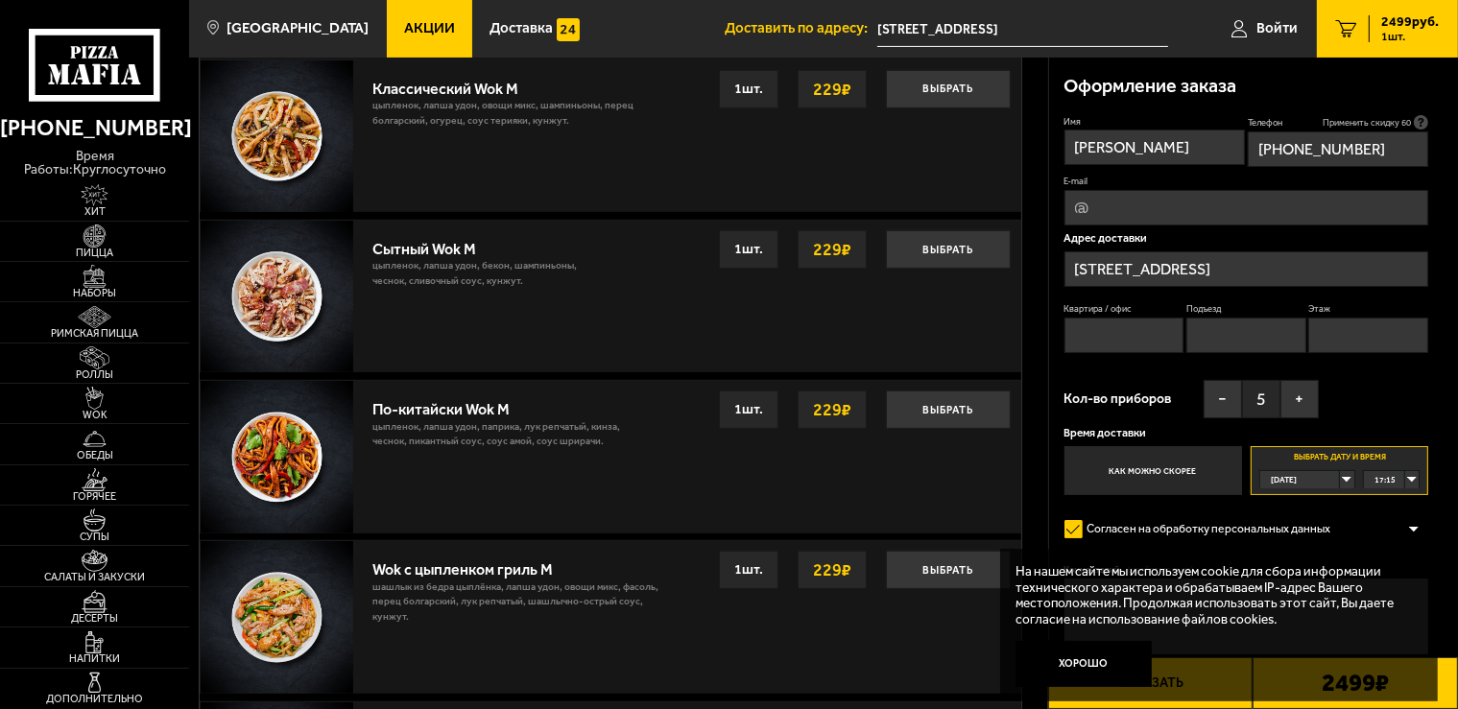
click at [1415, 479] on div "17:15" at bounding box center [1392, 479] width 56 height 17
click at [1397, 519] on li "19:00" at bounding box center [1392, 520] width 54 height 19
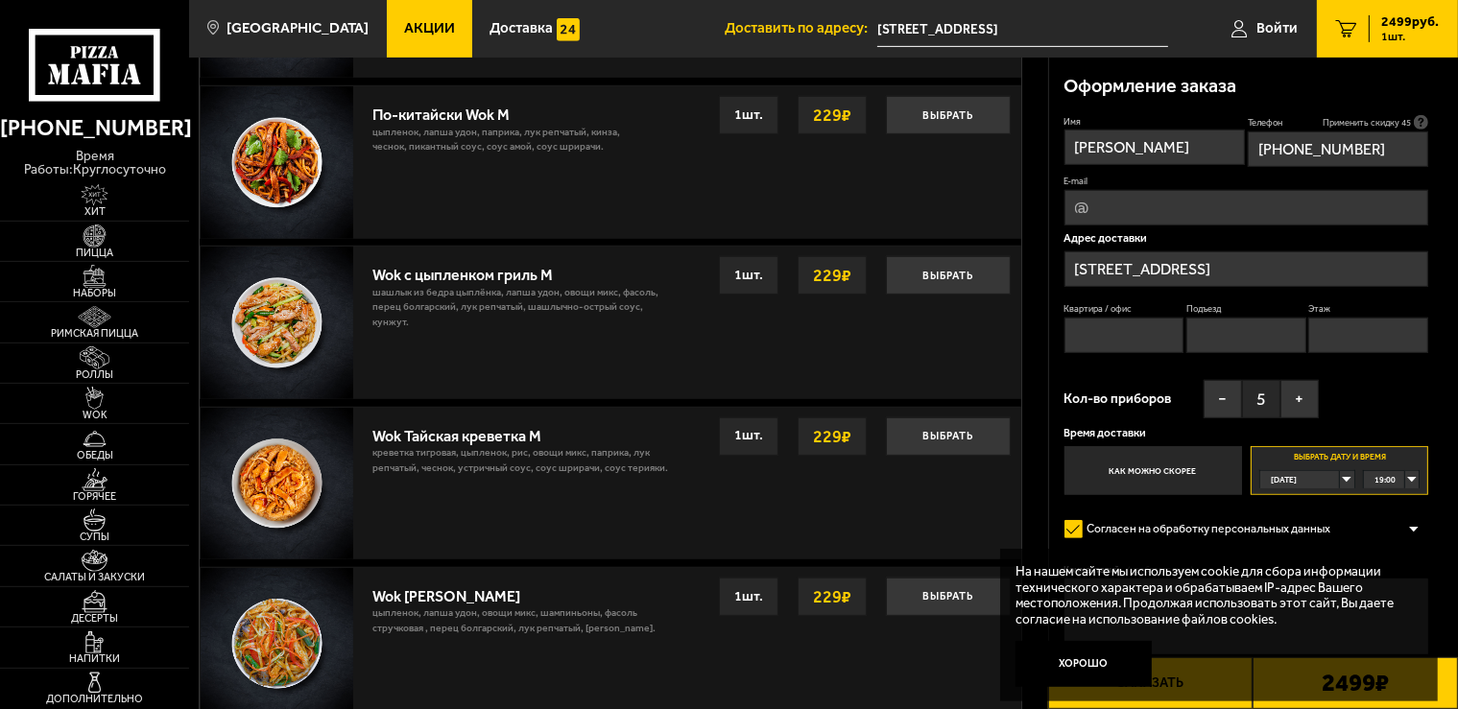
scroll to position [950, 0]
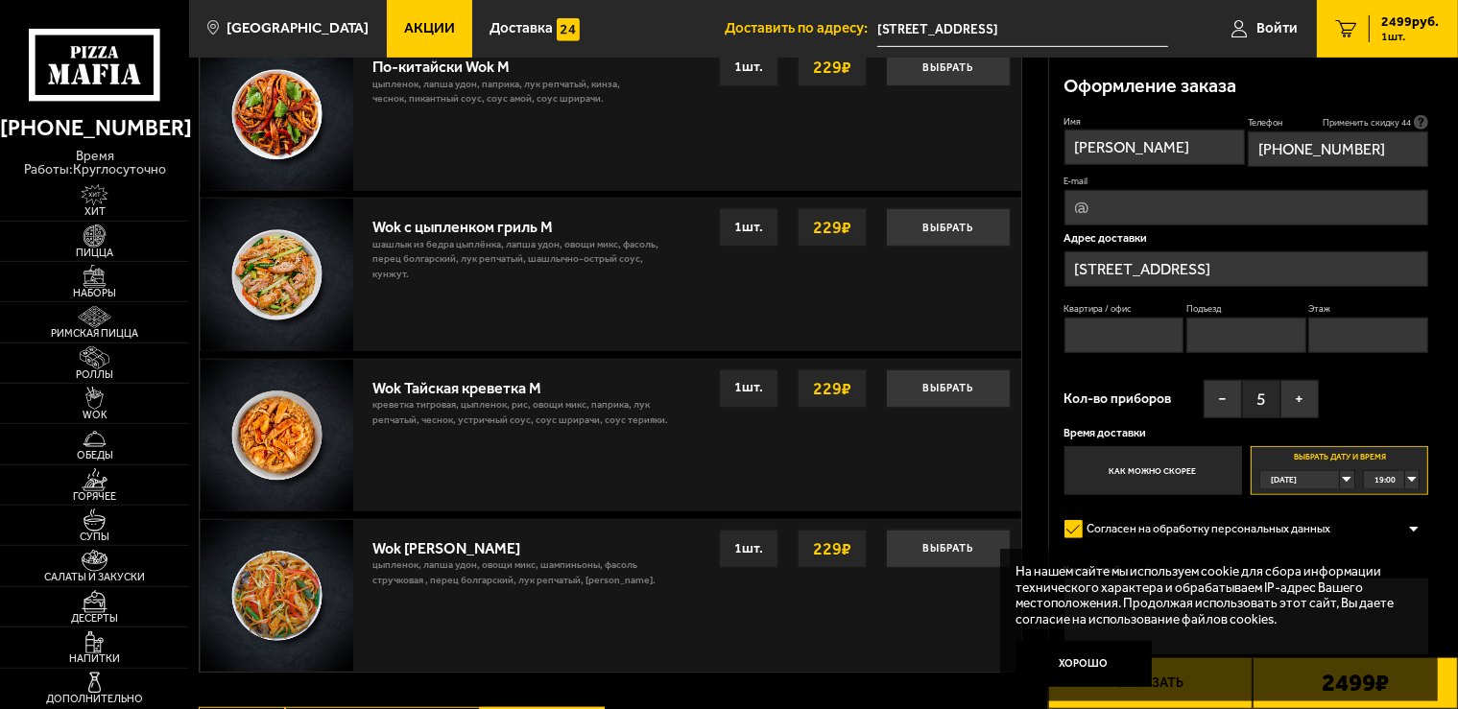
click at [1104, 664] on button "Хорошо" at bounding box center [1083, 663] width 136 height 45
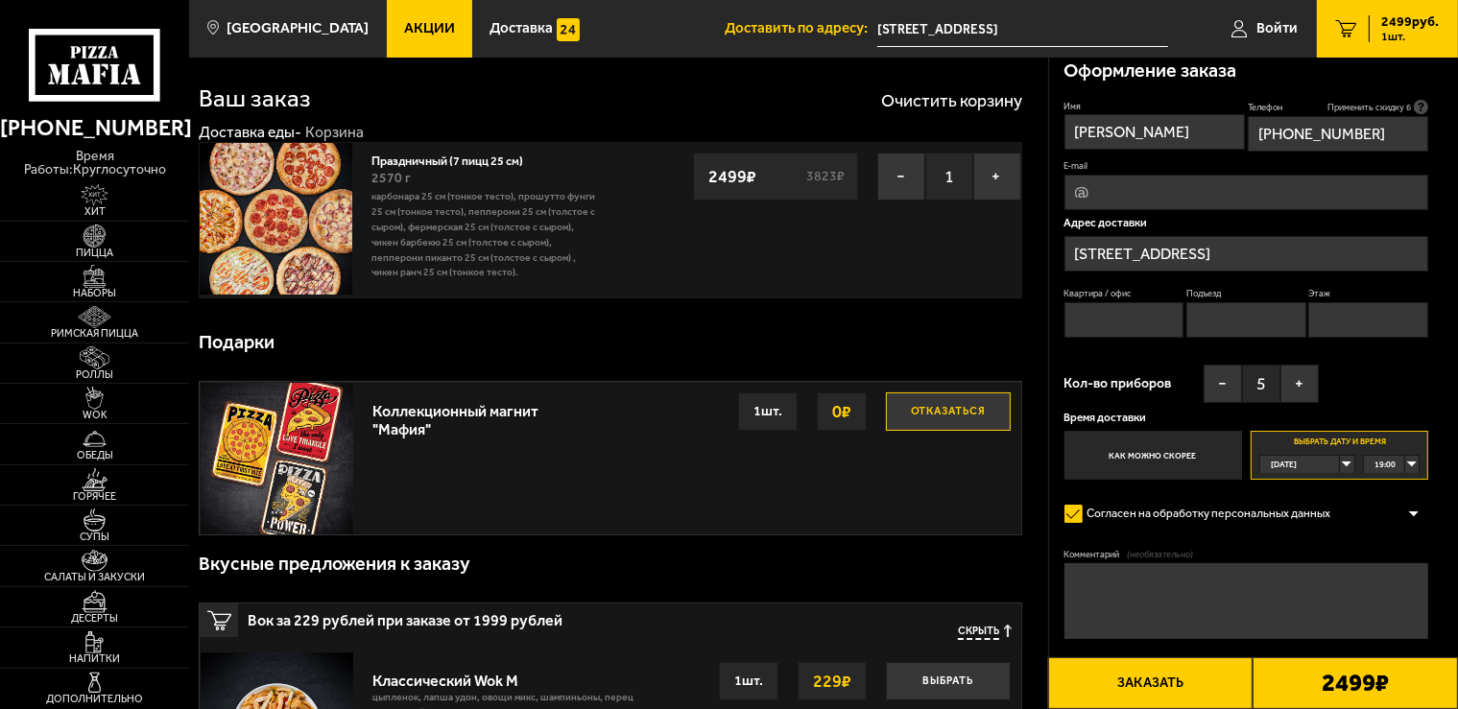
scroll to position [0, 0]
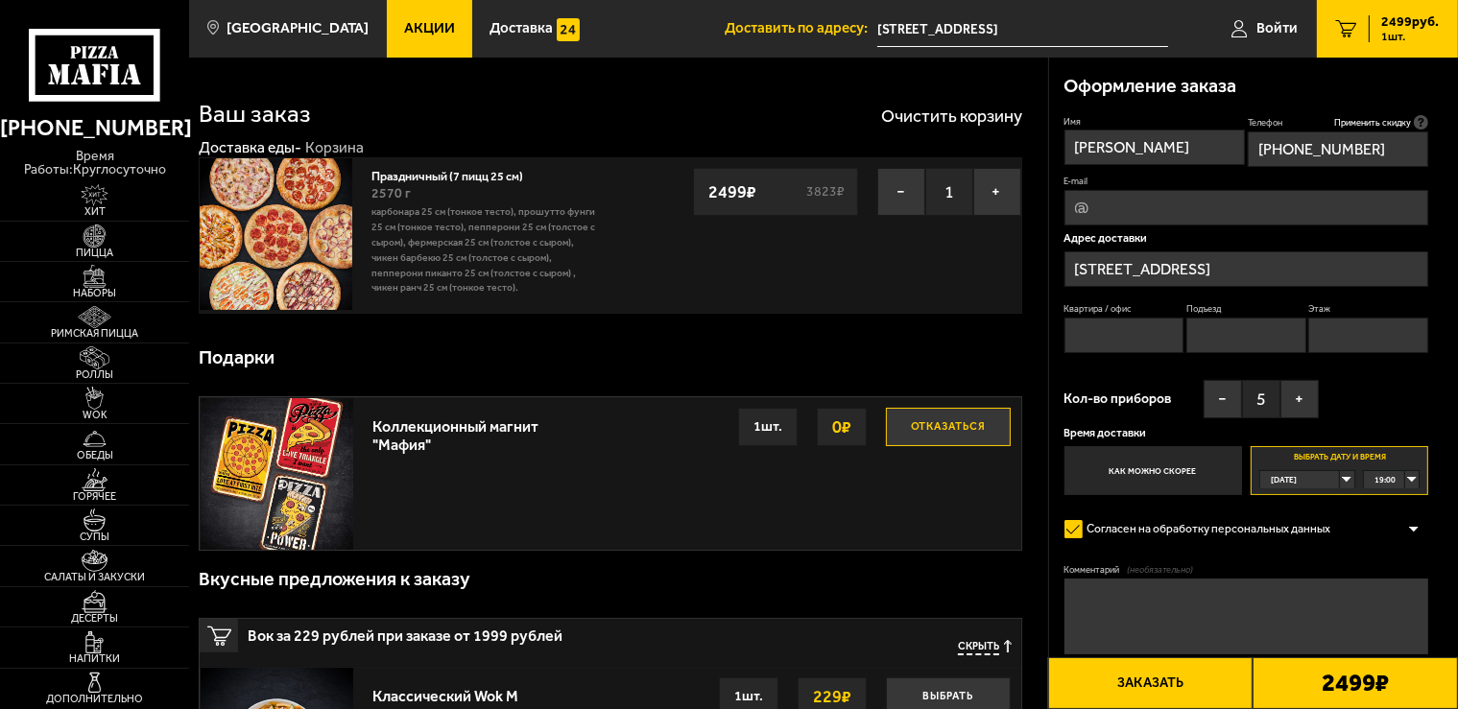
click at [431, 178] on link "Праздничный (7 пицц 25 см)" at bounding box center [454, 173] width 167 height 19
click at [309, 204] on img at bounding box center [276, 234] width 152 height 152
click at [1091, 336] on input "Квартира / офис" at bounding box center [1124, 336] width 120 height 36
type input "З"
type input "p"
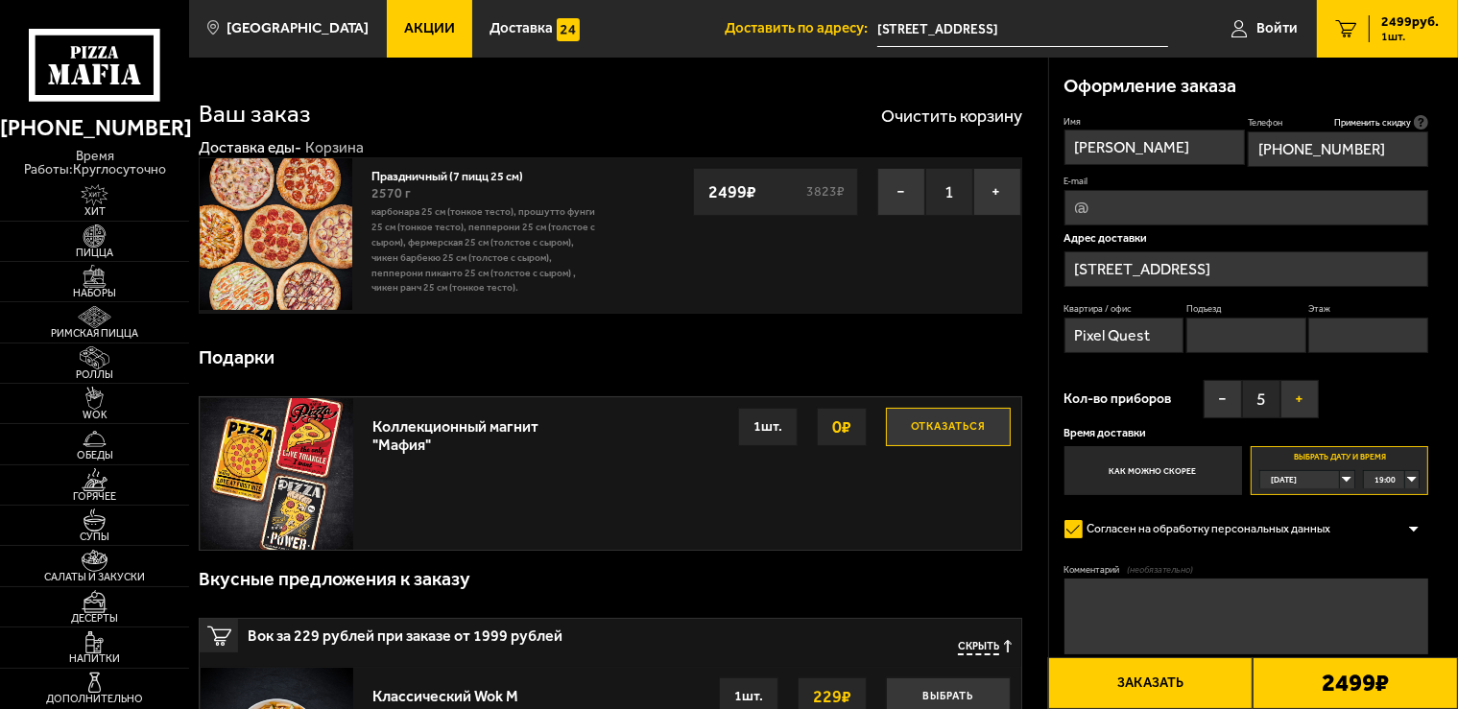
type input "Pixel Quest"
click at [1200, 209] on input "E-mail" at bounding box center [1246, 208] width 365 height 36
type input "yagovkinada@mail.ru"
click at [1181, 680] on button "Заказать" at bounding box center [1150, 683] width 205 height 52
click at [1255, 332] on input "Подъезд" at bounding box center [1246, 336] width 120 height 36
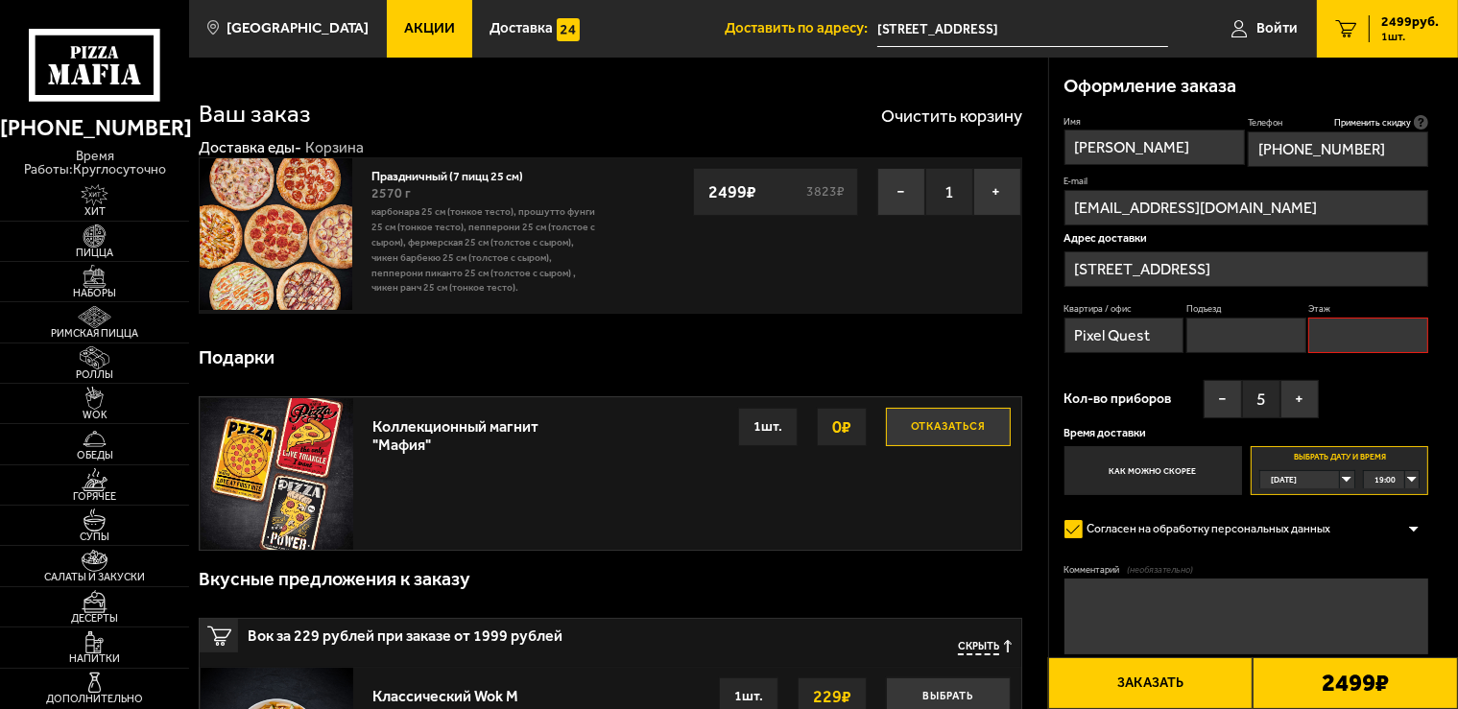
click at [1363, 334] on input "Этаж" at bounding box center [1368, 336] width 120 height 36
type input "2"
click at [1246, 342] on input "Подъезд" at bounding box center [1246, 336] width 120 height 36
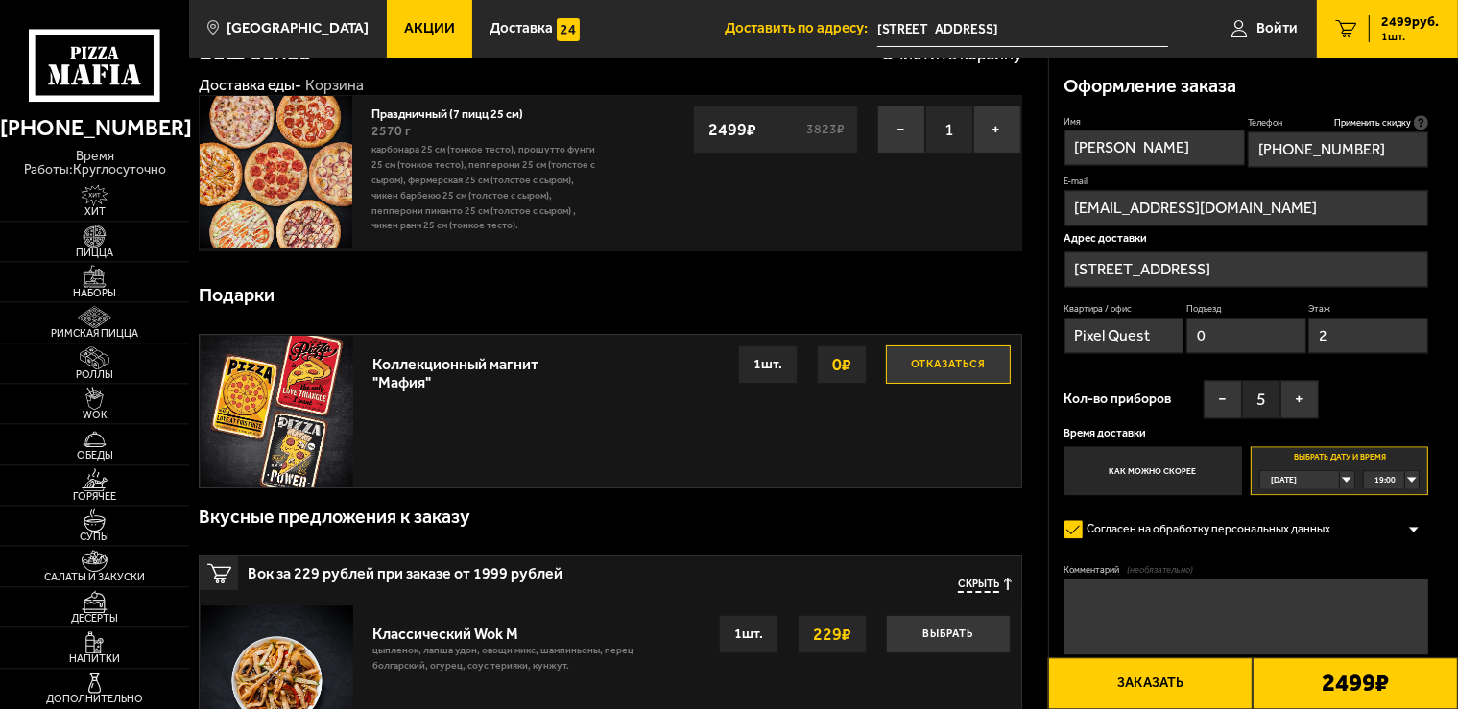
scroll to position [101, 0]
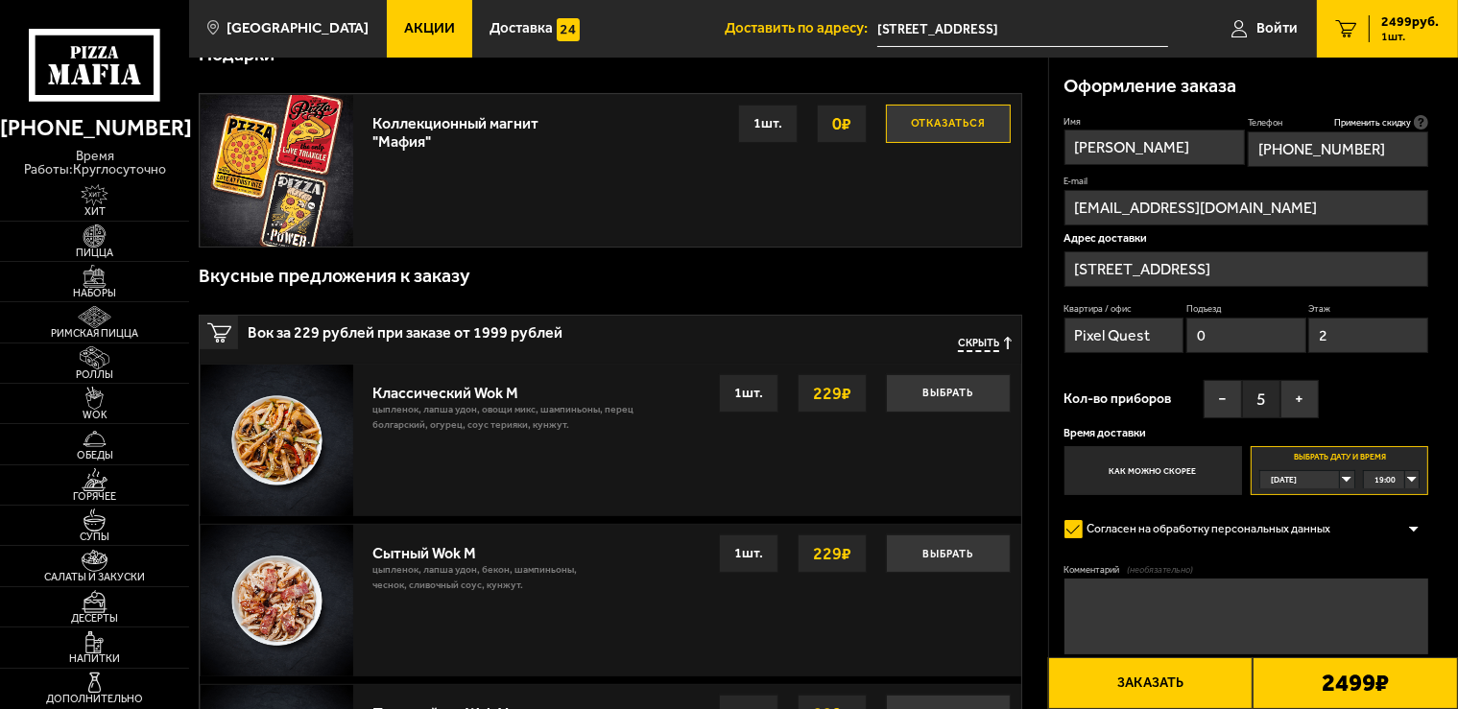
type input "0"
click at [1178, 683] on button "Заказать" at bounding box center [1150, 683] width 205 height 52
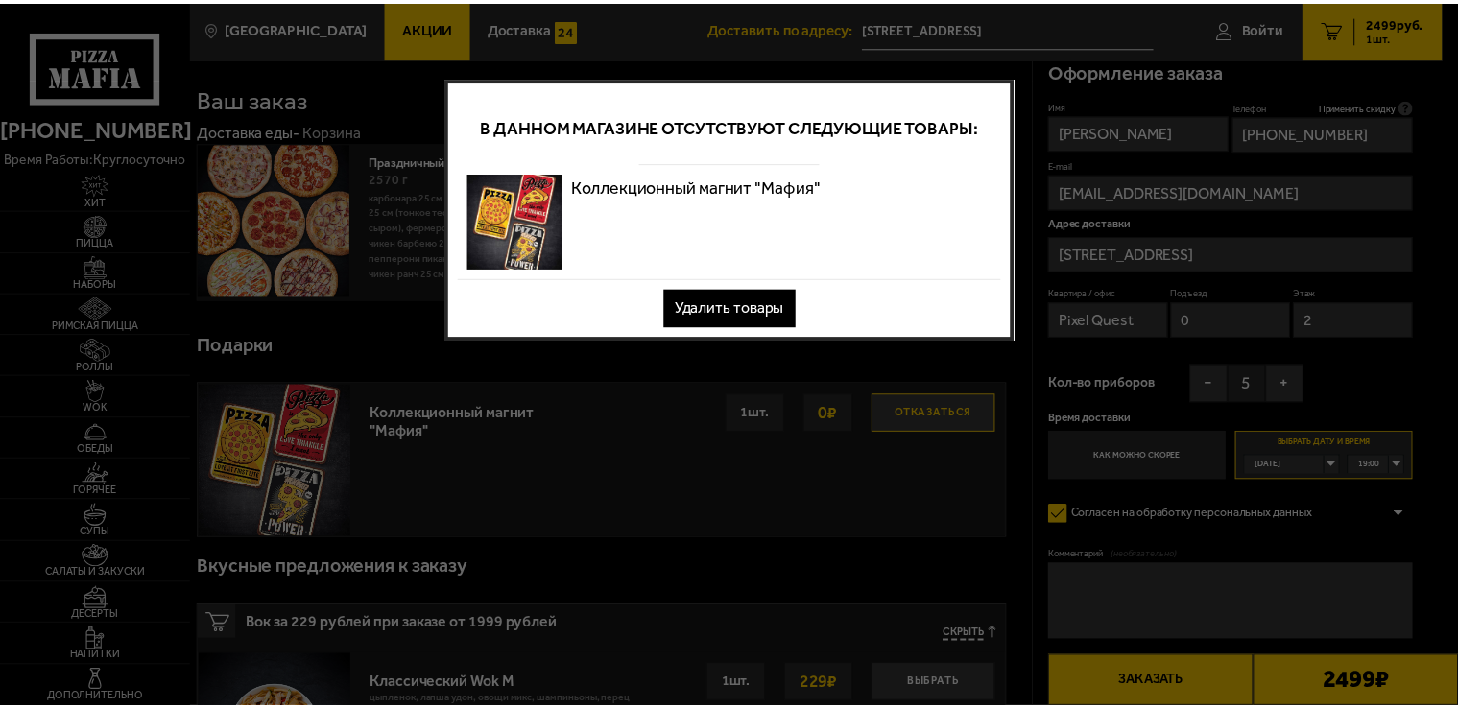
scroll to position [0, 0]
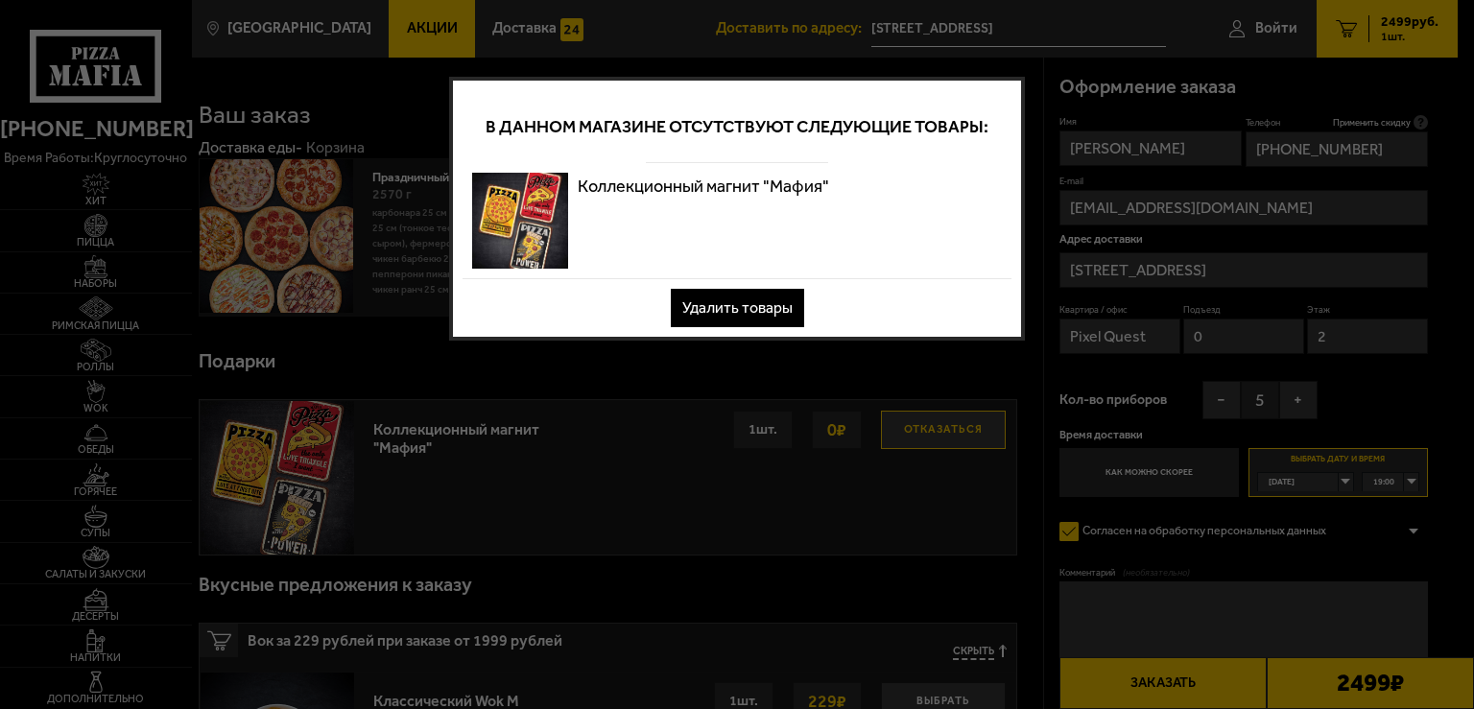
click at [782, 299] on button "Удалить товары" at bounding box center [737, 308] width 133 height 38
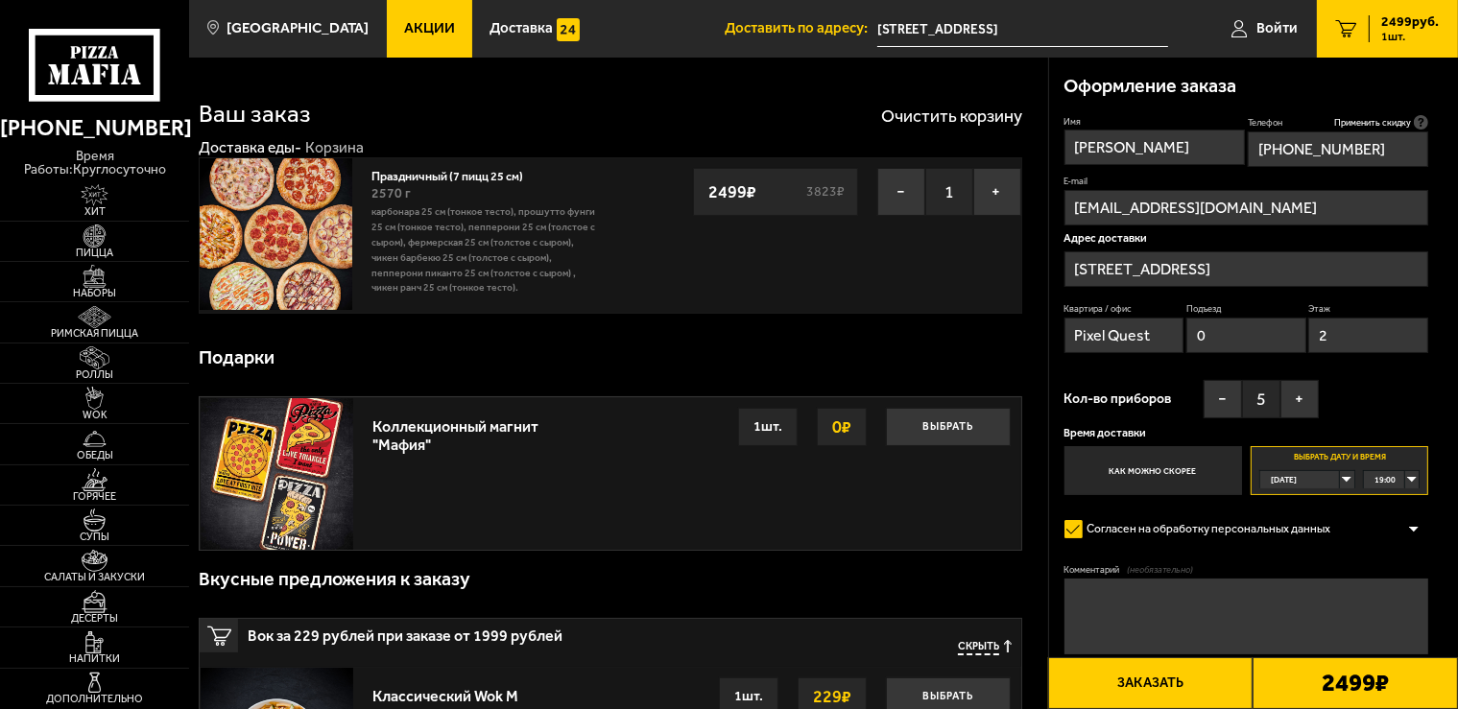
click at [1160, 676] on button "Заказать" at bounding box center [1150, 683] width 205 height 52
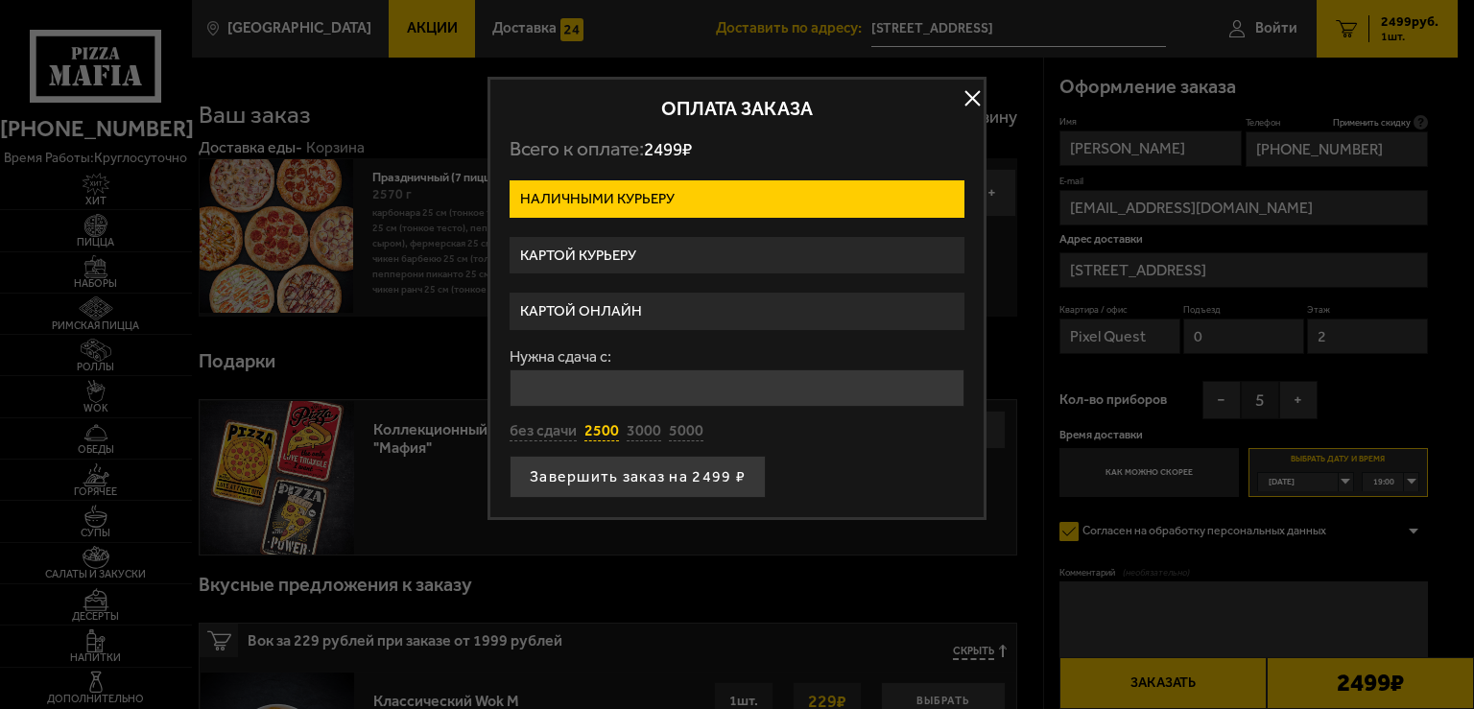
click at [606, 431] on button "2500" at bounding box center [601, 431] width 35 height 21
type input "2500"
drag, startPoint x: 485, startPoint y: 388, endPoint x: 471, endPoint y: 388, distance: 13.4
click at [510, 388] on input "2500" at bounding box center [737, 388] width 455 height 37
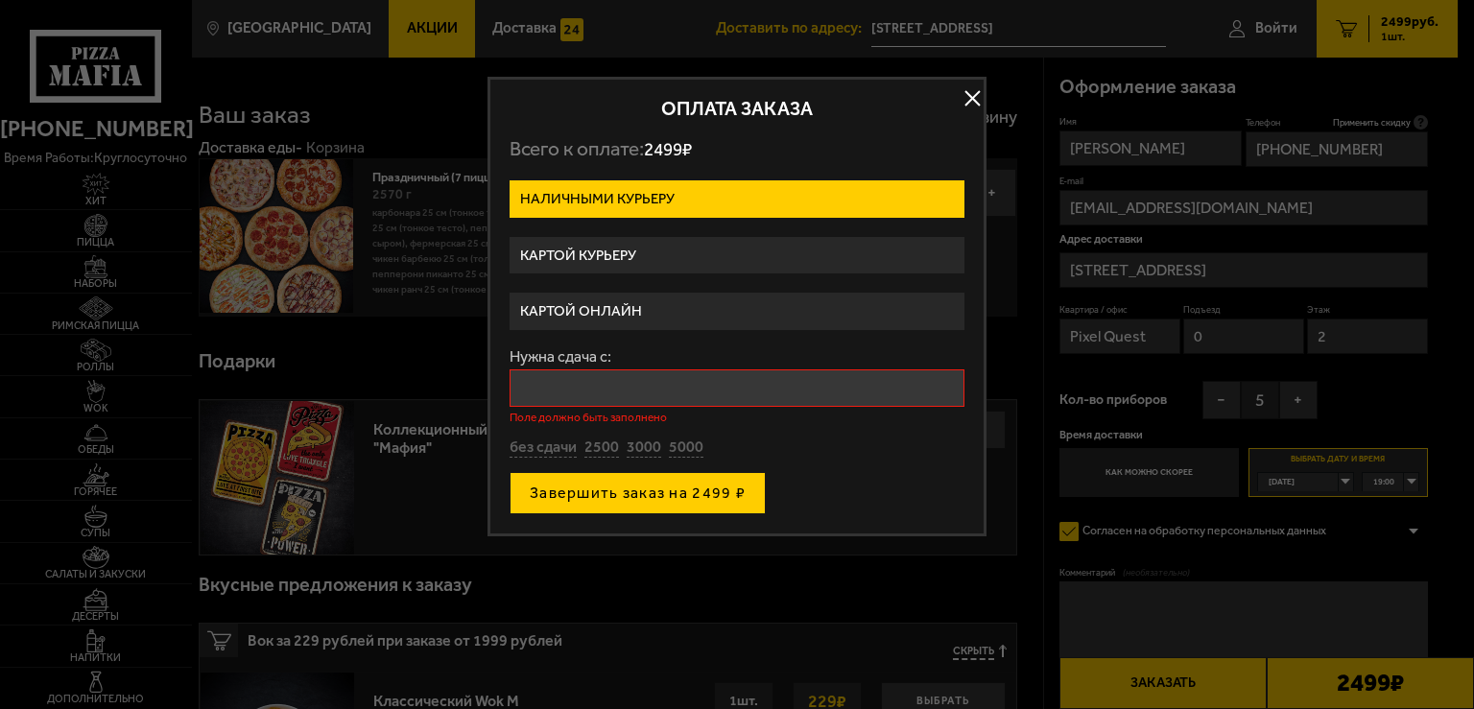
click at [644, 474] on button "Завершить заказ на 2499 ₽" at bounding box center [638, 493] width 256 height 42
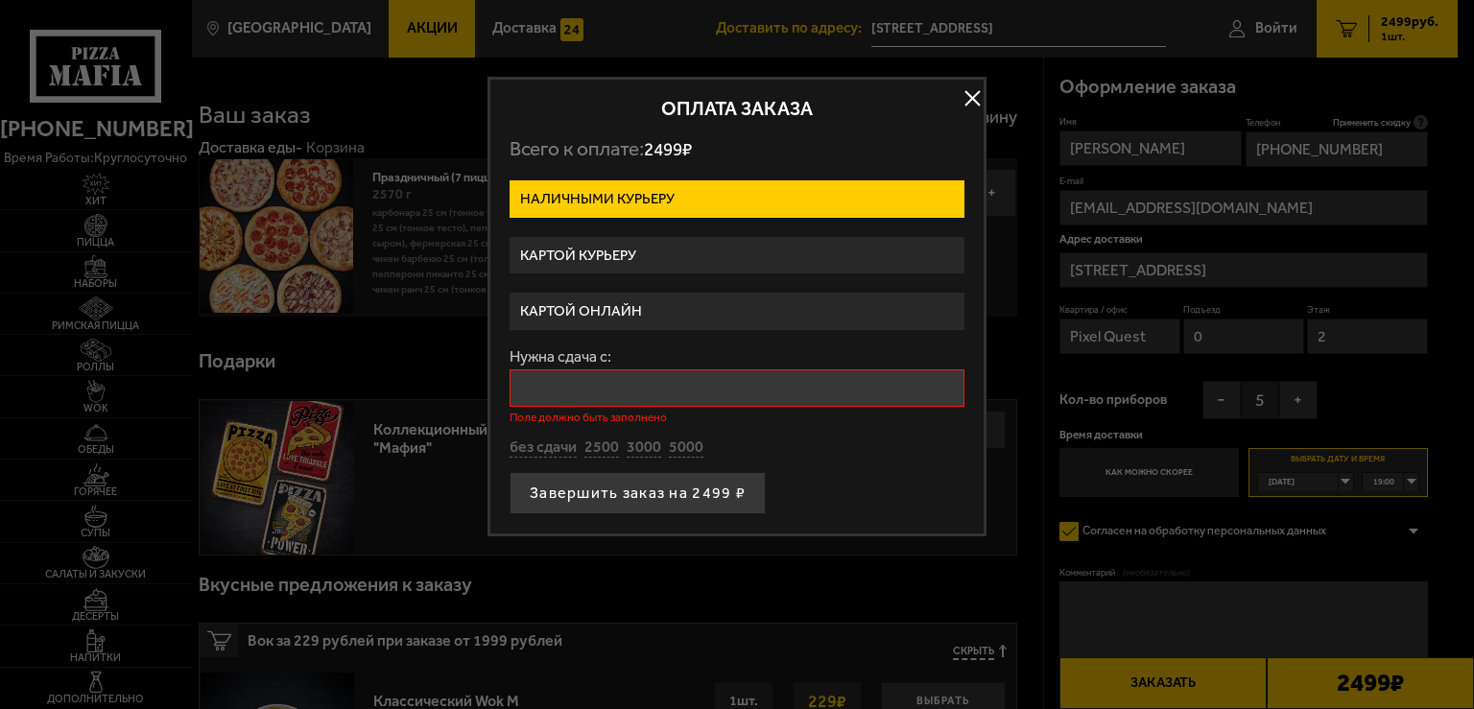
click at [695, 386] on input "Нужна сдача с:" at bounding box center [737, 388] width 455 height 37
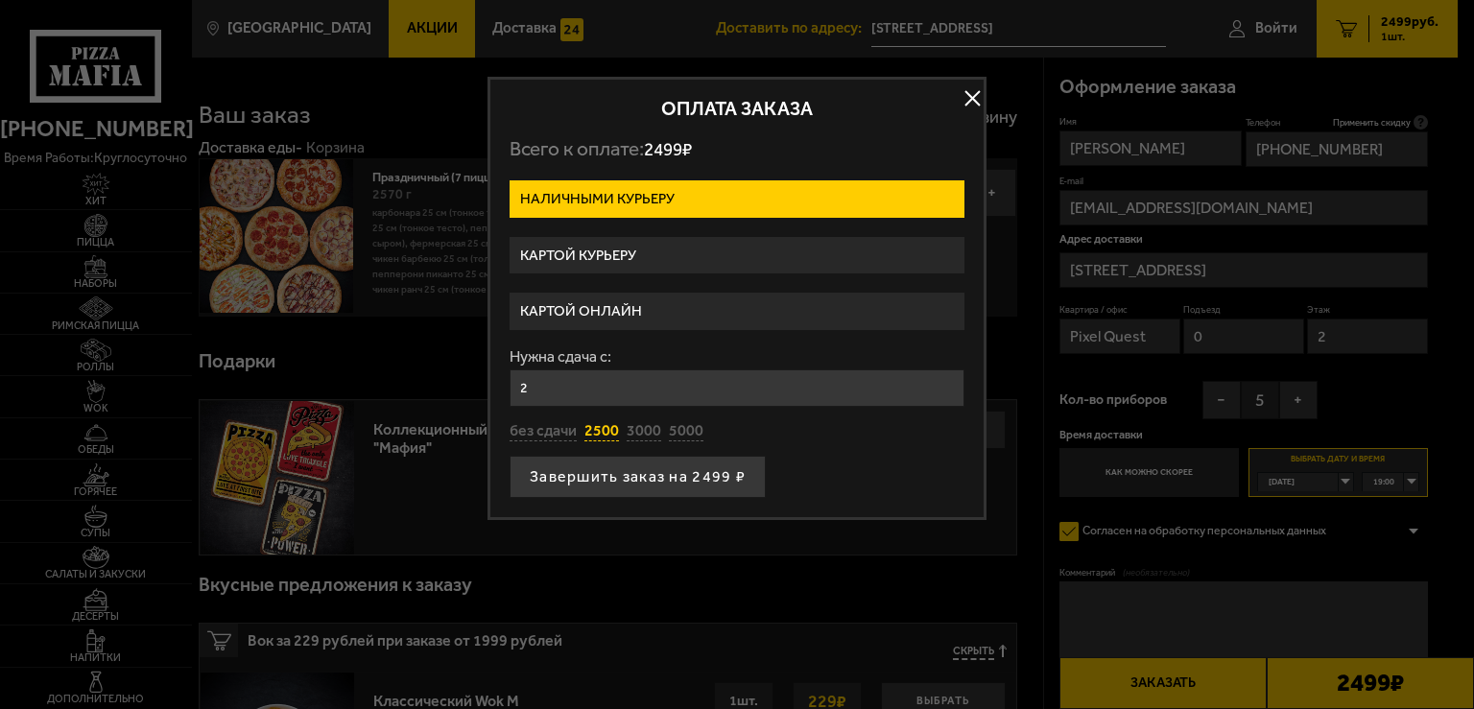
click at [608, 436] on button "2500" at bounding box center [601, 431] width 35 height 21
type input "2500"
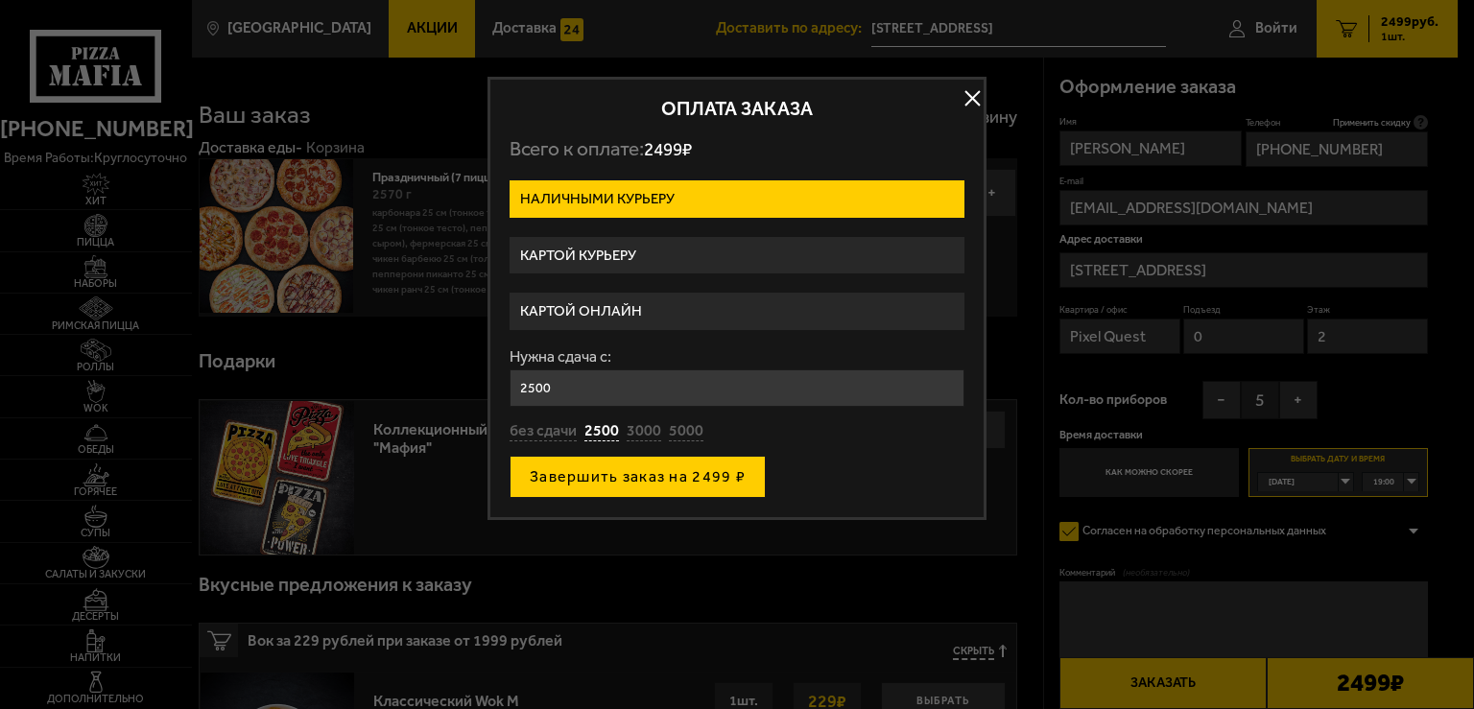
click at [699, 481] on button "Завершить заказ на 2499 ₽" at bounding box center [638, 477] width 256 height 42
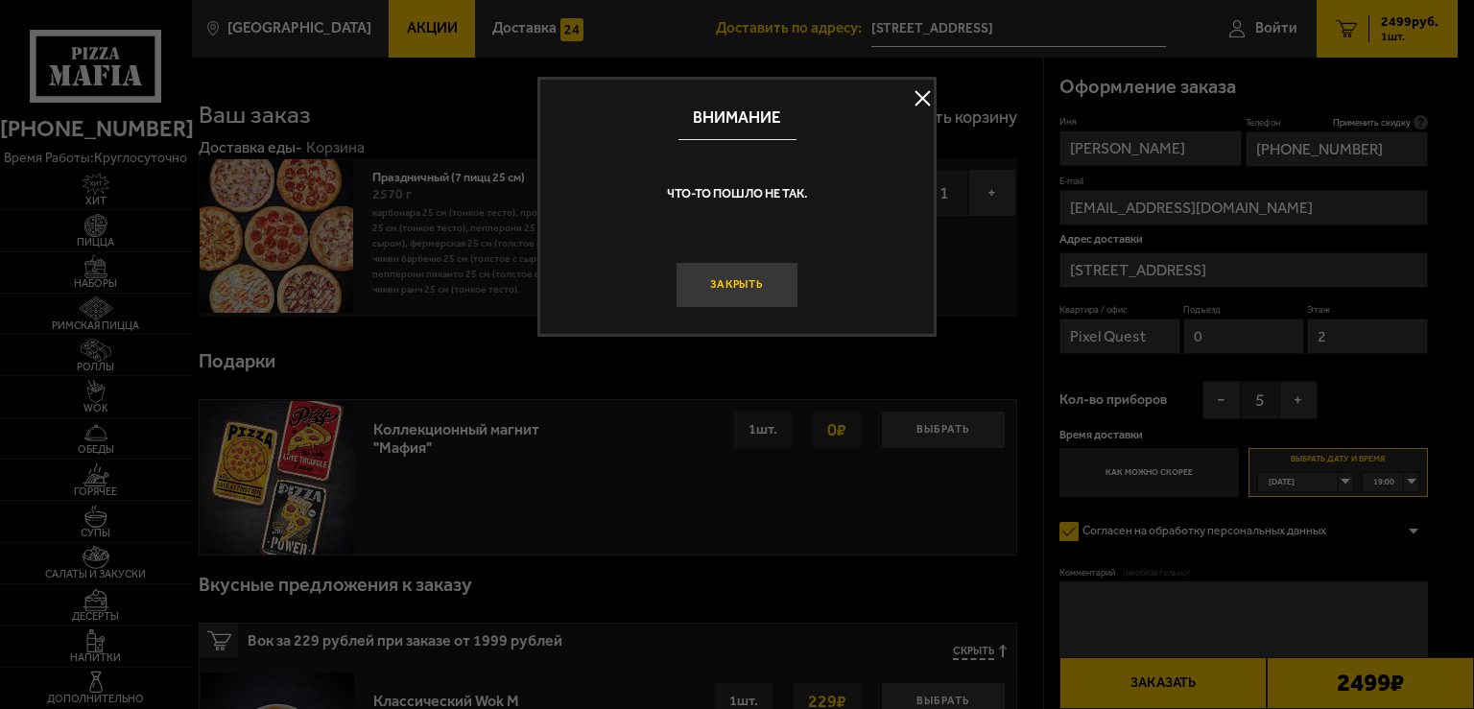
click at [787, 286] on button "Закрыть" at bounding box center [737, 285] width 123 height 46
